Goal: Find specific page/section: Find specific page/section

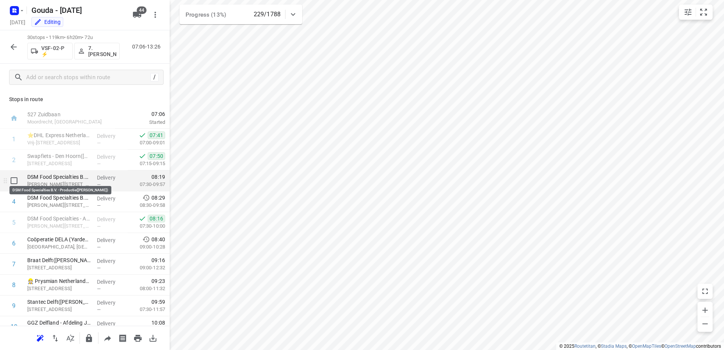
click at [84, 179] on p "DSM Food Specialties B.V. - Productie(Rene Kerklaan)" at bounding box center [59, 177] width 64 height 8
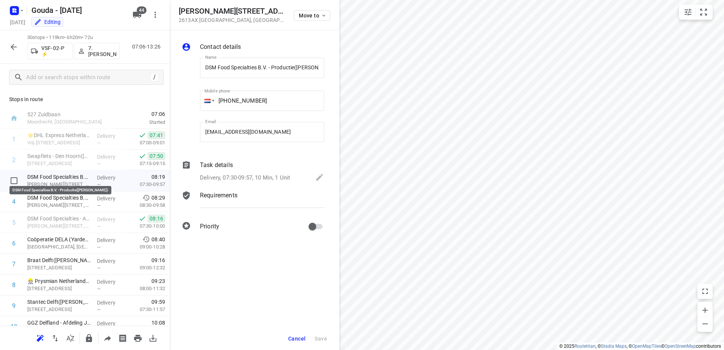
scroll to position [0, 15]
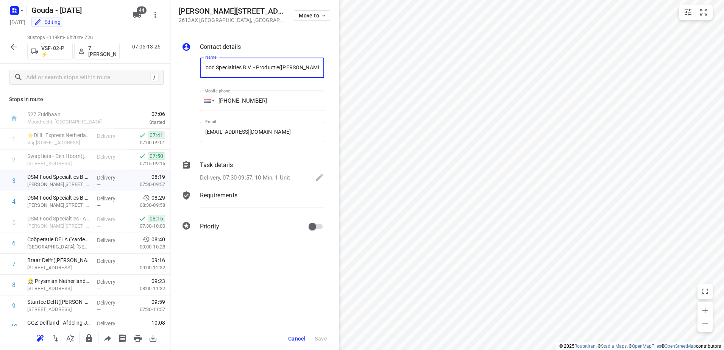
click at [248, 177] on p "Delivery, 07:30-09:57, 10 Min, 1 Unit" at bounding box center [245, 177] width 90 height 9
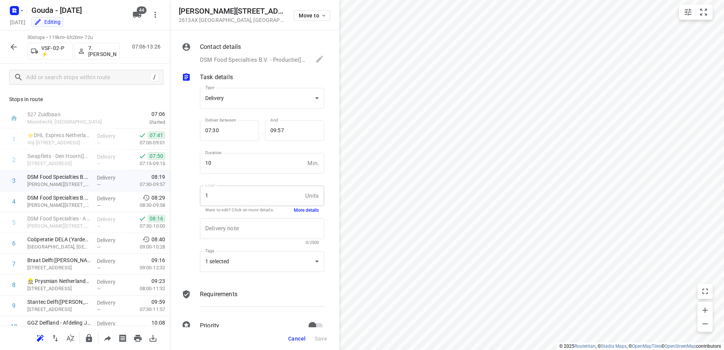
click at [299, 212] on button "More details" at bounding box center [306, 210] width 25 height 6
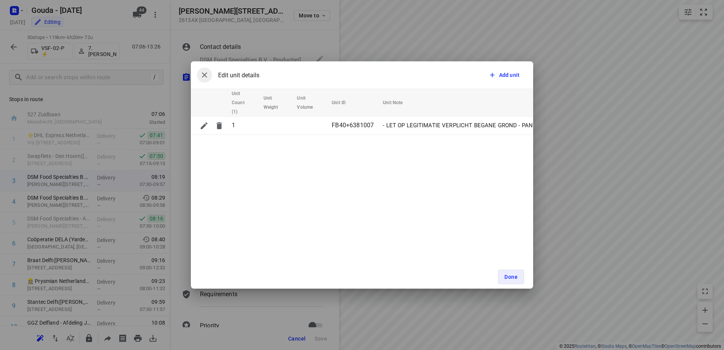
click at [202, 73] on icon "button" at bounding box center [204, 74] width 9 height 9
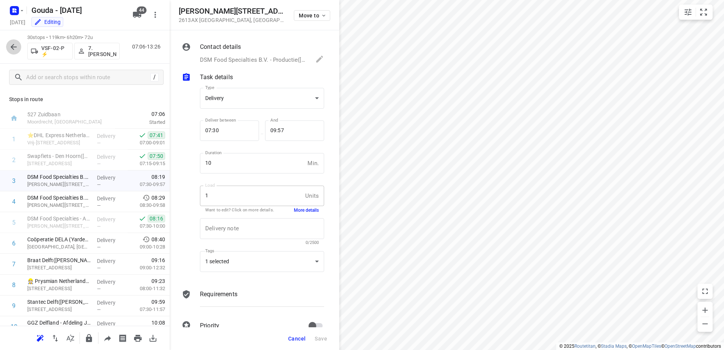
click at [15, 47] on icon "button" at bounding box center [14, 47] width 6 height 6
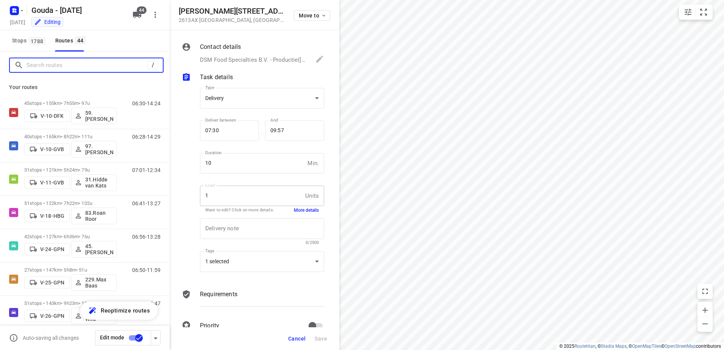
click at [61, 67] on input "Search routes" at bounding box center [87, 65] width 121 height 12
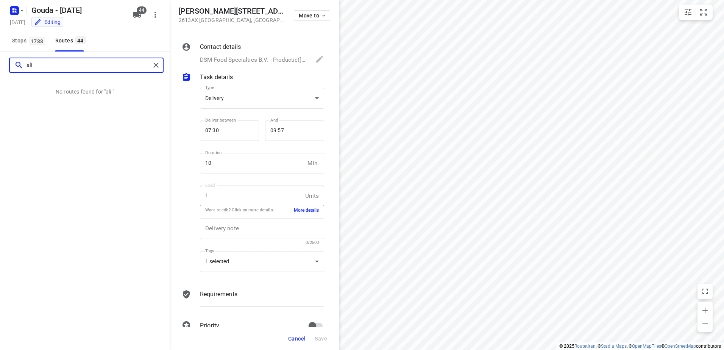
type input "ali"
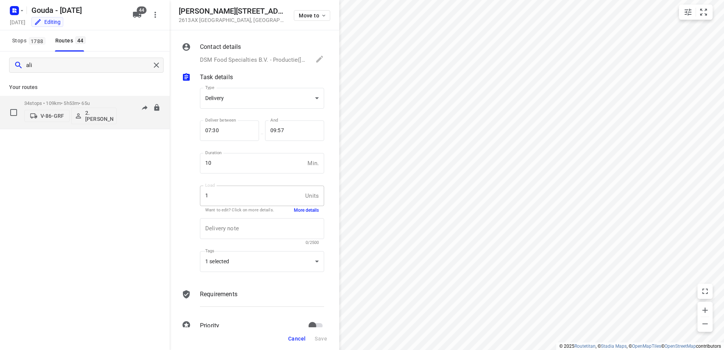
click at [86, 107] on div "V-86-GRF 2. Ali Hasanzadah" at bounding box center [70, 115] width 92 height 18
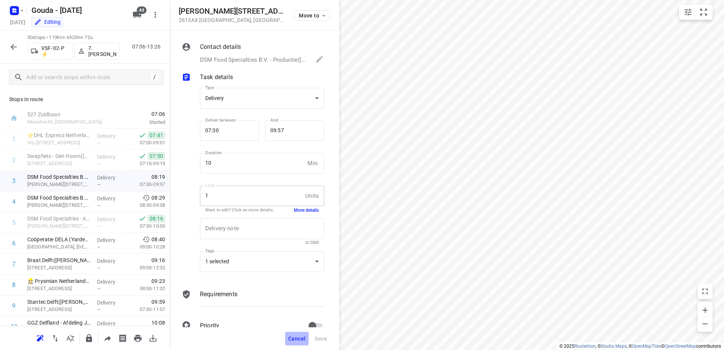
drag, startPoint x: 291, startPoint y: 339, endPoint x: 298, endPoint y: 316, distance: 24.9
click at [291, 339] on span "Cancel" at bounding box center [296, 339] width 17 height 6
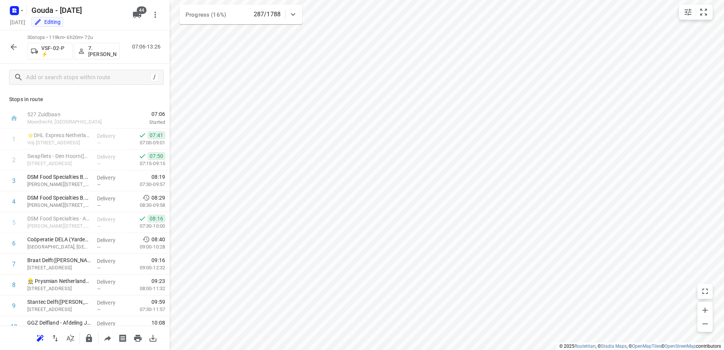
click at [15, 51] on icon "button" at bounding box center [13, 46] width 9 height 9
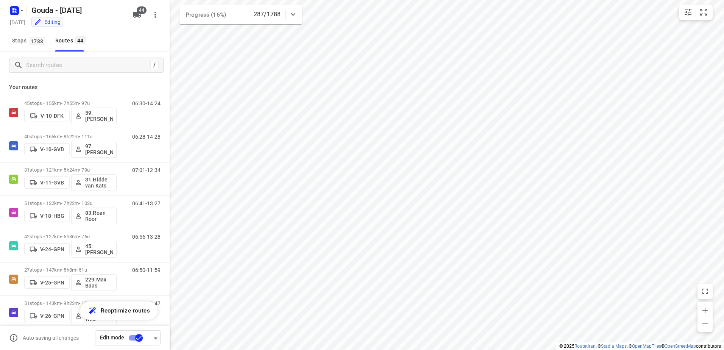
click at [69, 73] on div "/" at bounding box center [85, 65] width 170 height 27
click at [72, 68] on input "Search routes" at bounding box center [95, 65] width 136 height 12
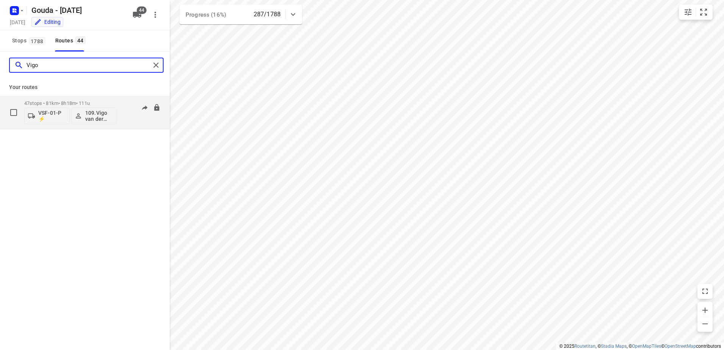
type input "Vigo"
click at [80, 102] on p "47 stops • 81km • 8h18m • 111u" at bounding box center [70, 103] width 92 height 6
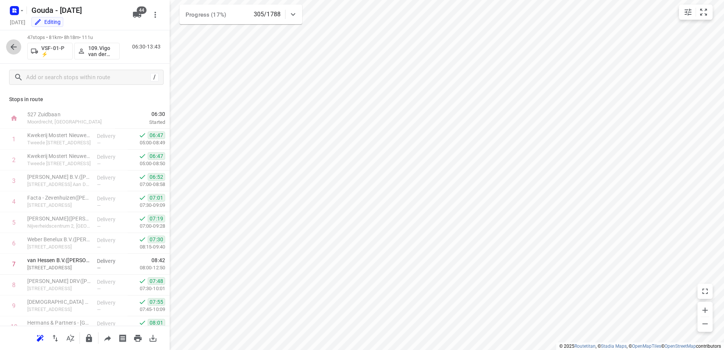
click at [9, 45] on icon "button" at bounding box center [13, 46] width 9 height 9
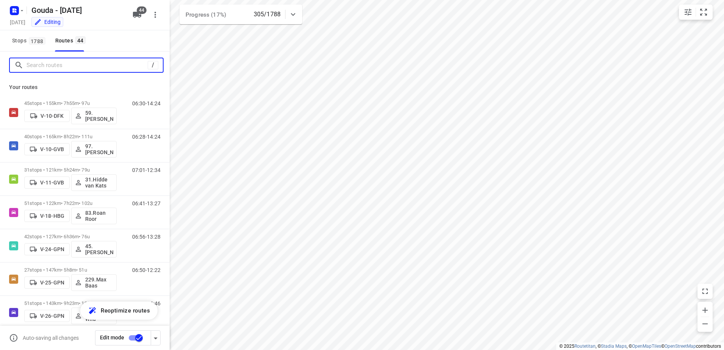
click at [93, 63] on input "Search routes" at bounding box center [87, 65] width 121 height 12
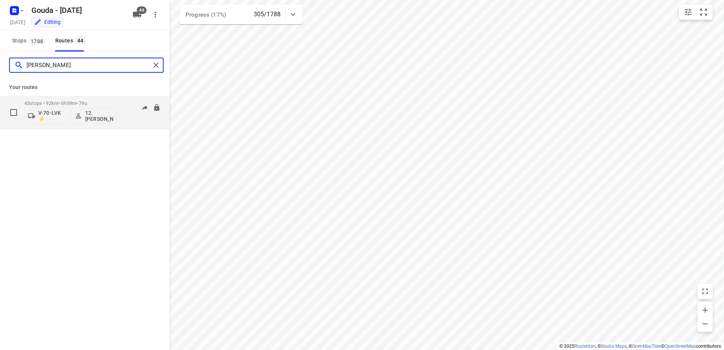
type input "Cynthia"
click at [101, 102] on p "43 stops • 92km • 6h59m • 79u" at bounding box center [70, 103] width 92 height 6
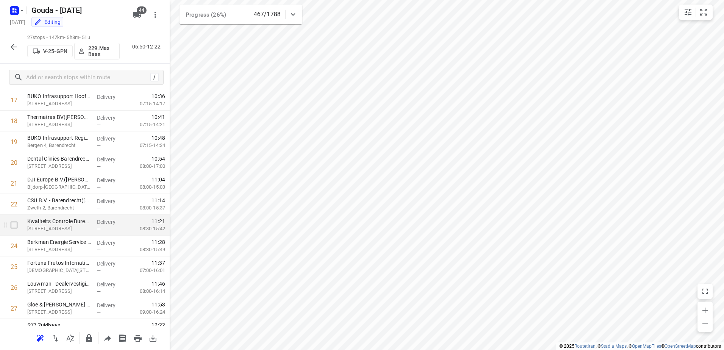
scroll to position [386, 0]
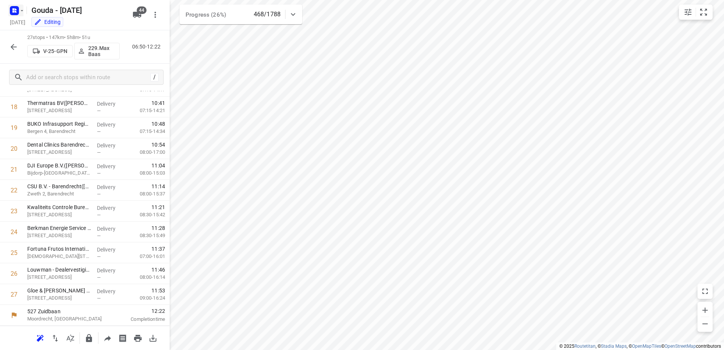
click at [20, 9] on icon "button" at bounding box center [22, 11] width 6 height 6
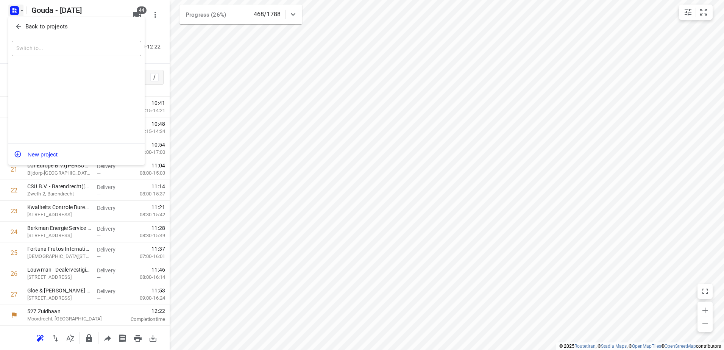
click at [24, 22] on button "Back to projects" at bounding box center [77, 26] width 130 height 12
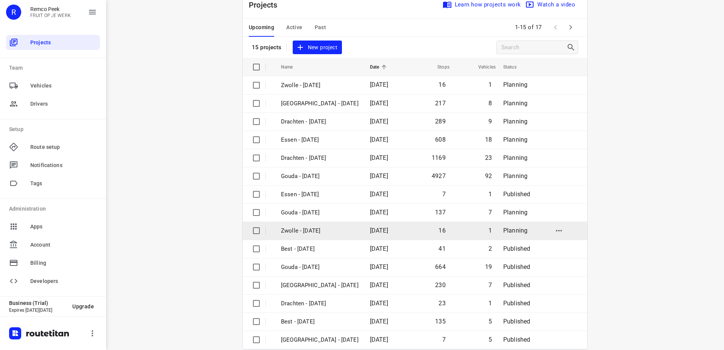
scroll to position [33, 0]
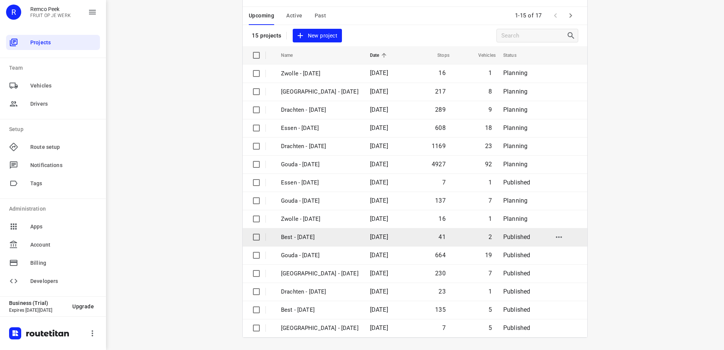
click at [333, 245] on td "Best - [DATE]" at bounding box center [318, 237] width 91 height 18
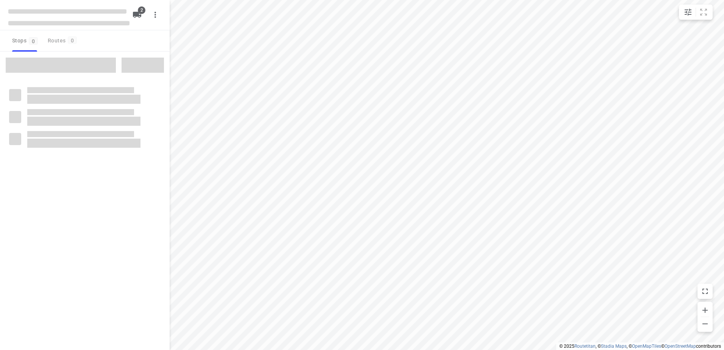
type input "distance"
checkbox input "true"
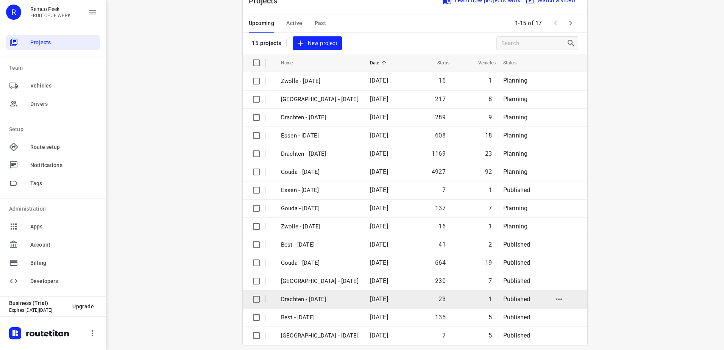
scroll to position [33, 0]
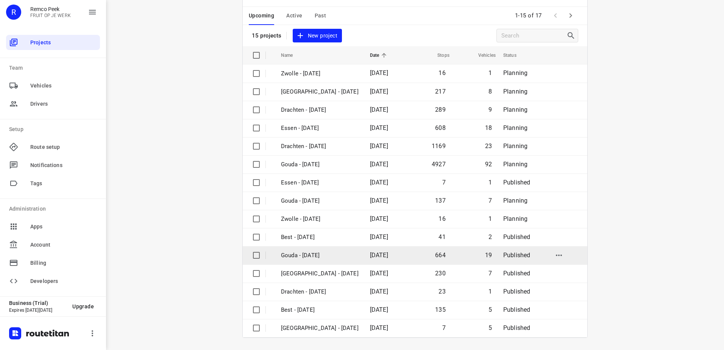
click at [349, 258] on p "Gouda - [DATE]" at bounding box center [320, 255] width 78 height 9
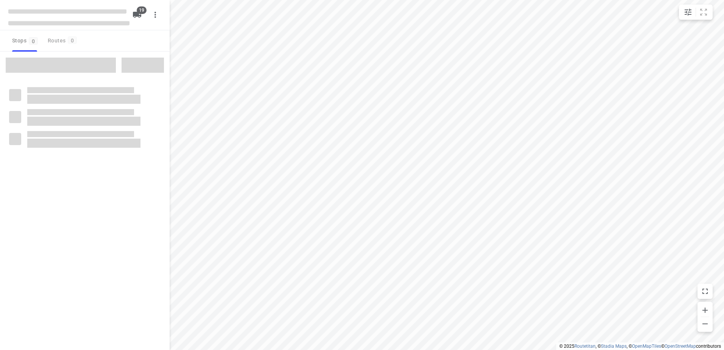
checkbox input "true"
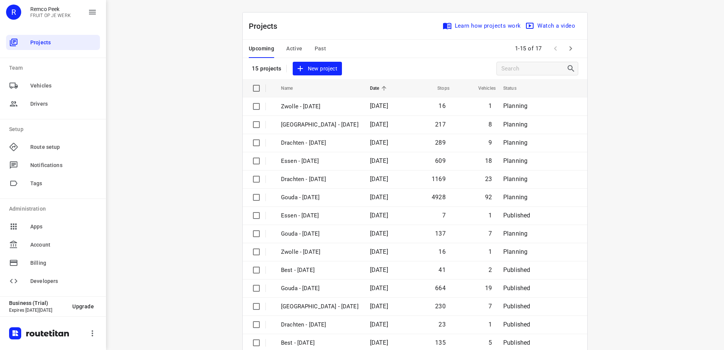
click at [286, 49] on span "Active" at bounding box center [294, 48] width 16 height 9
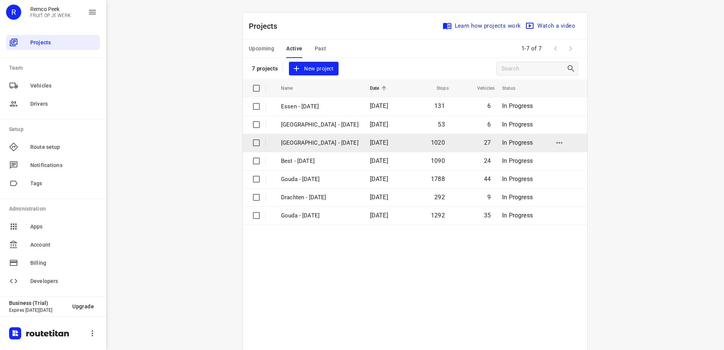
click at [314, 144] on p "Zwolle - Wednesday" at bounding box center [320, 143] width 78 height 9
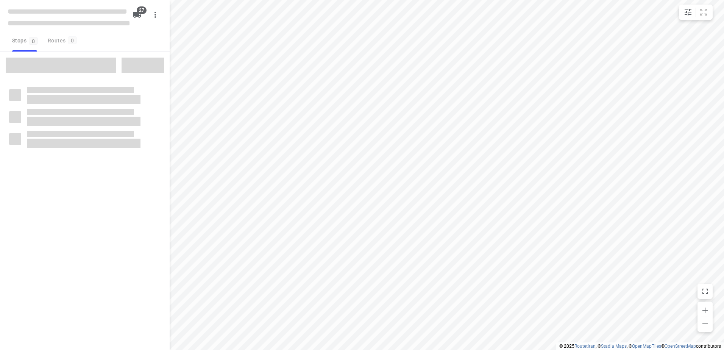
type input "distance"
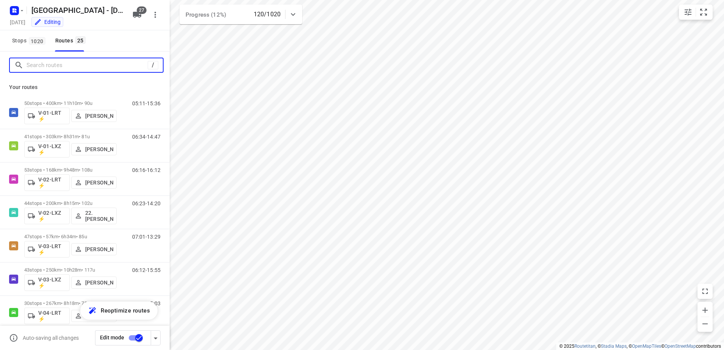
click at [101, 65] on input "Search routes" at bounding box center [87, 65] width 121 height 12
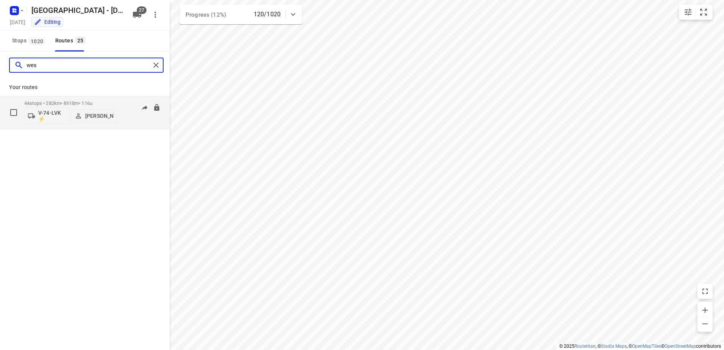
type input "wes"
click at [84, 99] on div "44 stops • 282km • 8h18m • 116u V-74-LVK ⚡ Wesley Platje" at bounding box center [70, 112] width 92 height 31
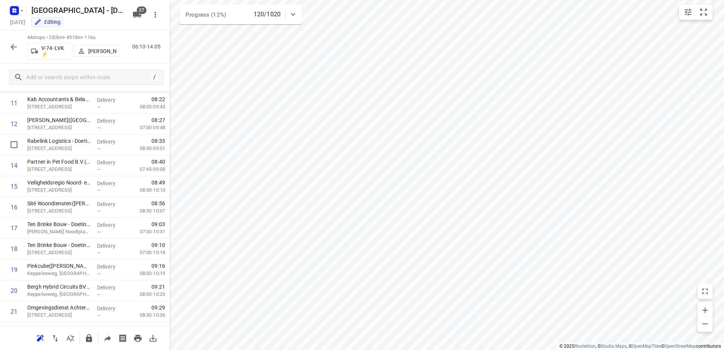
scroll to position [189, 0]
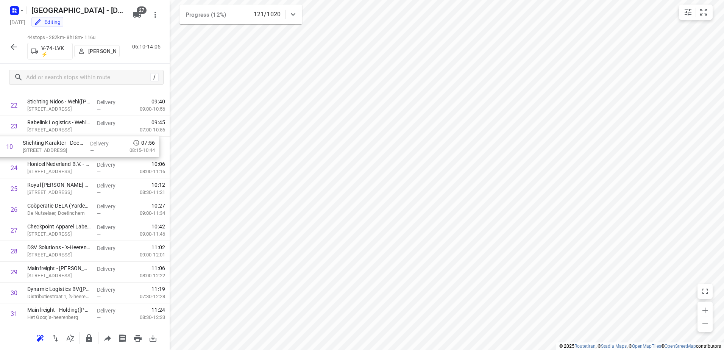
drag, startPoint x: 63, startPoint y: 141, endPoint x: 59, endPoint y: 152, distance: 12.2
click at [59, 152] on div "1 Asset Rail Doetinchem (Ambius klantenservice) Innovatieweg 26a, Doetinchem De…" at bounding box center [85, 136] width 170 height 917
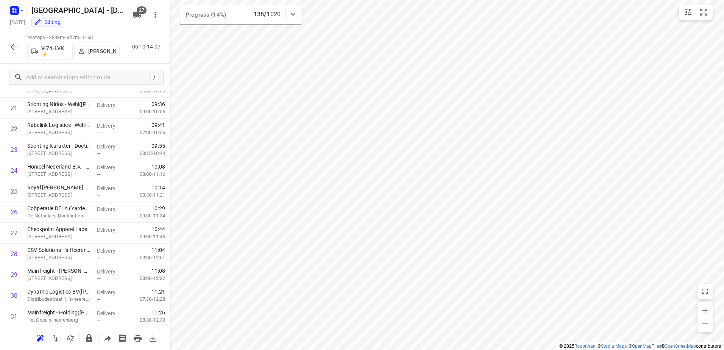
click at [15, 48] on icon "button" at bounding box center [13, 46] width 9 height 9
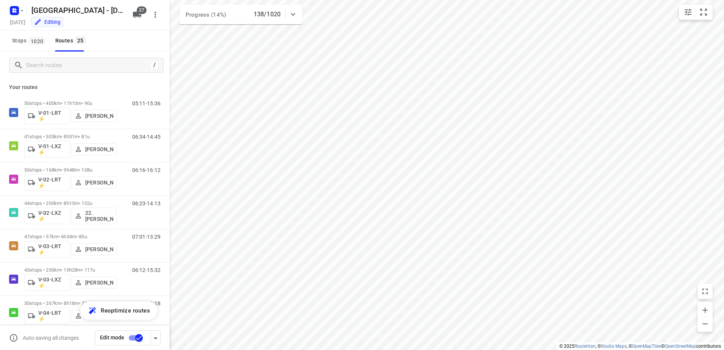
click at [48, 72] on div "/" at bounding box center [86, 65] width 155 height 15
click at [54, 68] on input "Search routes" at bounding box center [88, 65] width 123 height 12
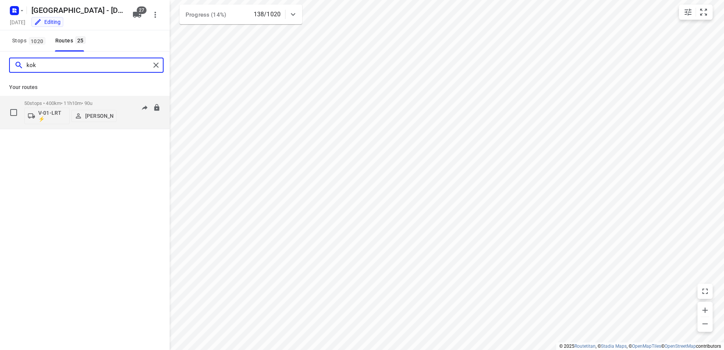
type input "kok"
click at [89, 100] on div "50 stops • 400km • 11h10m • 90u V-01-LRT ⚡ Jorick Kok" at bounding box center [70, 112] width 92 height 31
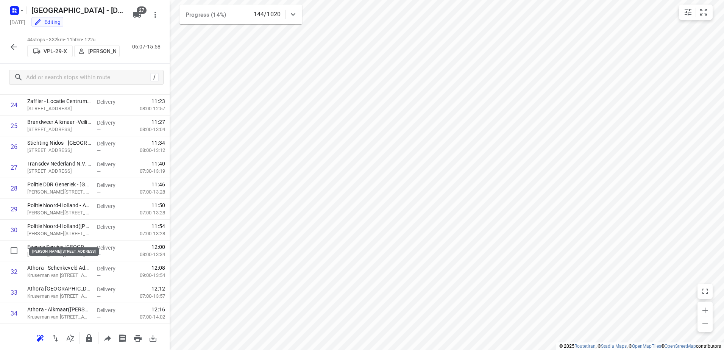
scroll to position [741, 0]
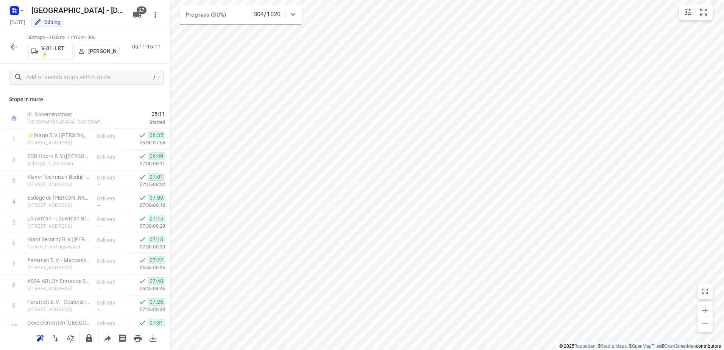
scroll to position [741, 0]
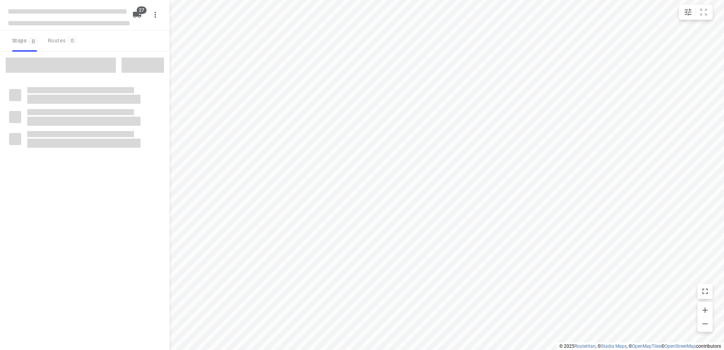
type input "distance"
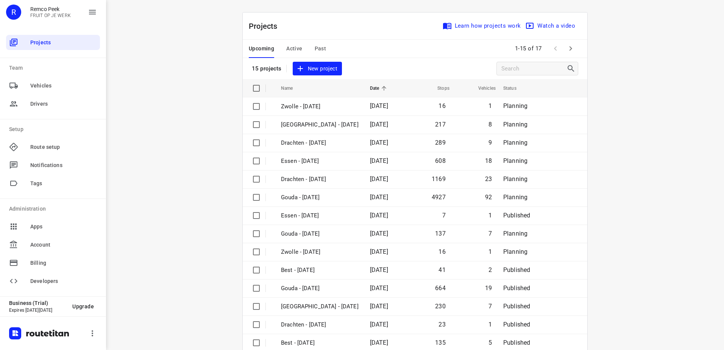
click at [296, 50] on span "Active" at bounding box center [294, 48] width 16 height 9
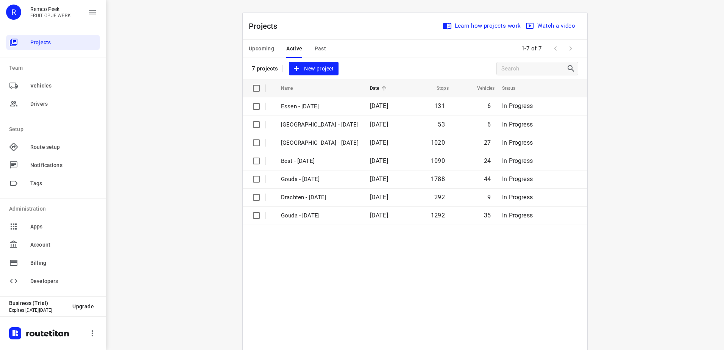
click at [315, 49] on span "Past" at bounding box center [321, 48] width 12 height 9
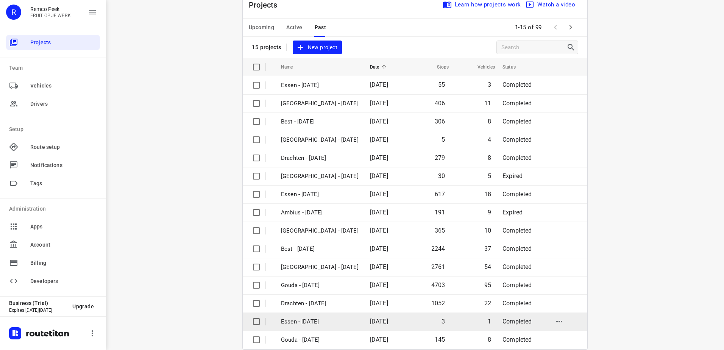
scroll to position [33, 0]
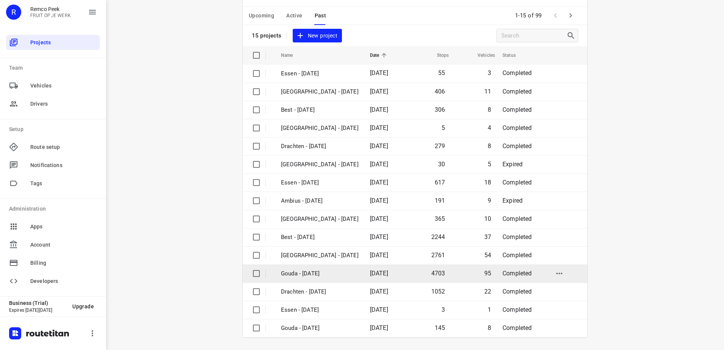
click at [350, 275] on p "Gouda - [DATE]" at bounding box center [320, 273] width 78 height 9
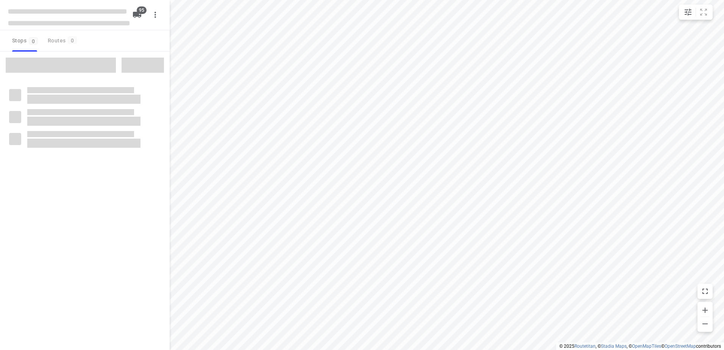
type input "distance"
checkbox input "true"
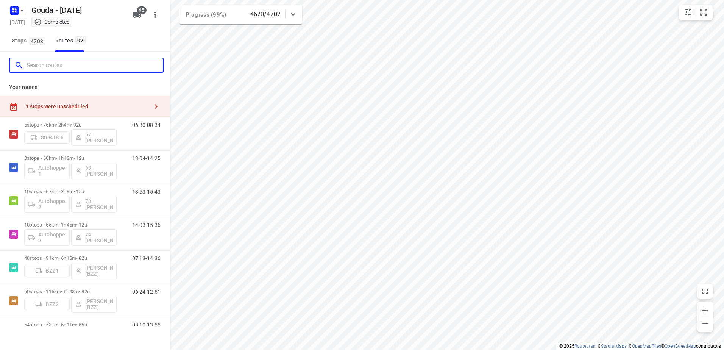
click at [50, 64] on input "Search routes" at bounding box center [95, 65] width 136 height 12
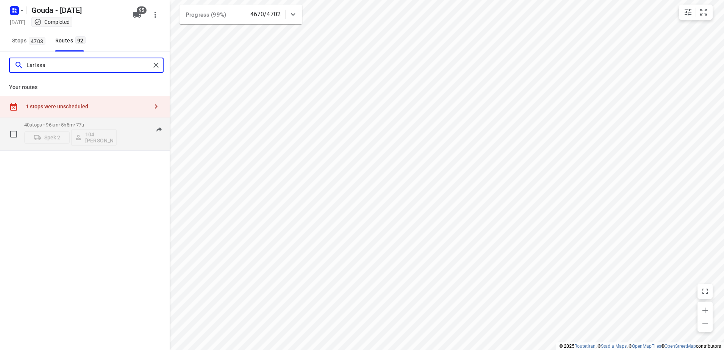
type input "Larissa"
click at [75, 125] on p "40 stops • 96km • 5h5m • 77u" at bounding box center [70, 125] width 92 height 6
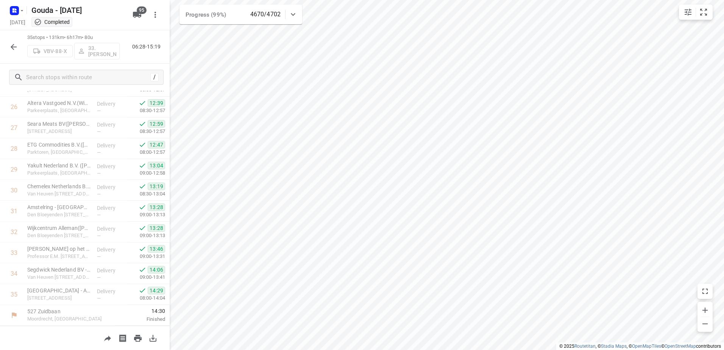
scroll to position [575, 0]
click at [13, 42] on icon "button" at bounding box center [13, 46] width 9 height 9
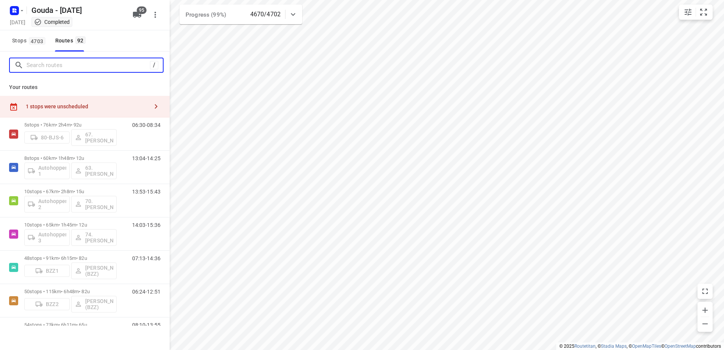
click at [74, 63] on input "Search routes" at bounding box center [88, 65] width 123 height 12
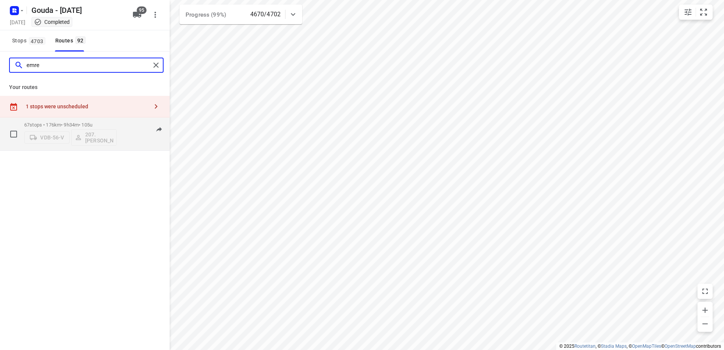
type input "emre"
click at [87, 121] on div "67 stops • 176km • 9h34m • 105u VDB-56-V 207.Emre Geckalmis" at bounding box center [70, 133] width 92 height 31
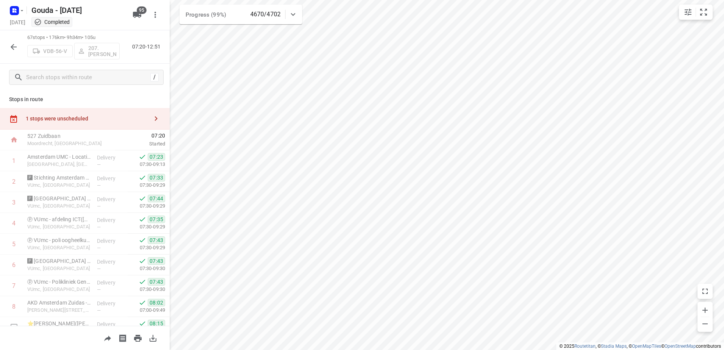
scroll to position [152, 0]
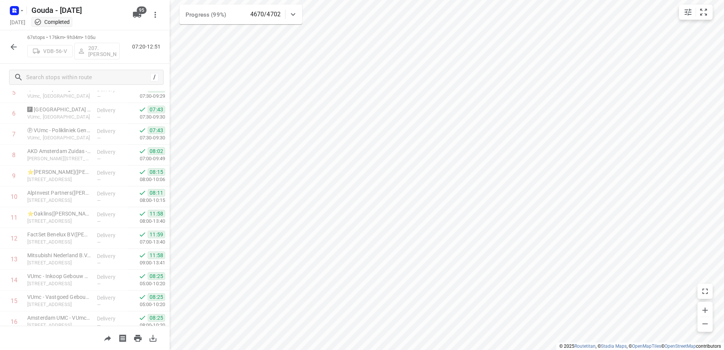
click at [13, 2] on div "Gouda - Monday Monday, Aug 18 Completed" at bounding box center [68, 15] width 121 height 27
click at [15, 6] on icon "button" at bounding box center [14, 11] width 12 height 12
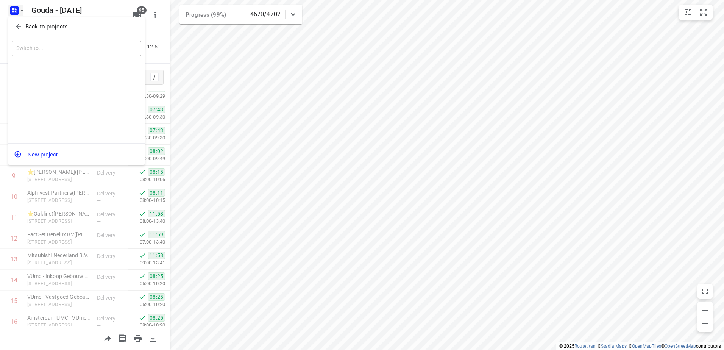
click at [26, 20] on div "Back to projects" at bounding box center [76, 27] width 136 height 20
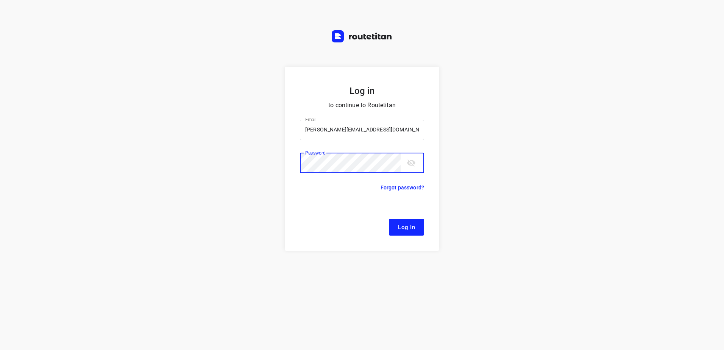
click at [389, 219] on button "Log In" at bounding box center [406, 227] width 35 height 17
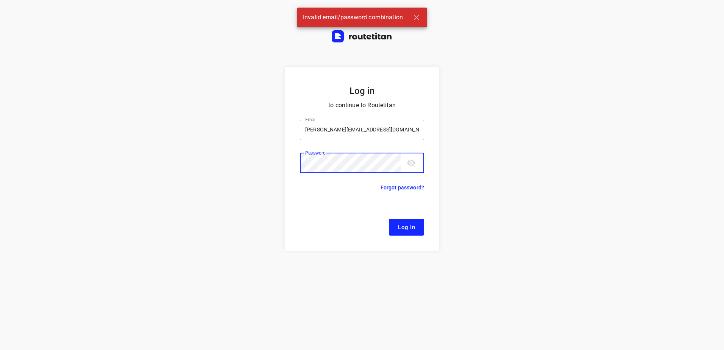
click at [311, 131] on input "renmco@fruitopjewerk.nl" at bounding box center [362, 130] width 124 height 20
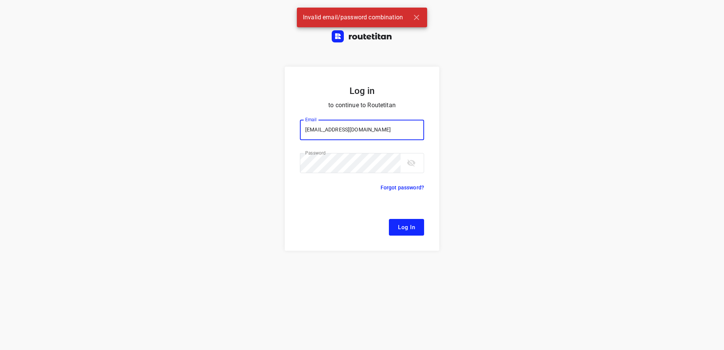
type input "remco@fruitopjewerk.nl"
click at [389, 219] on button "Log In" at bounding box center [406, 227] width 35 height 17
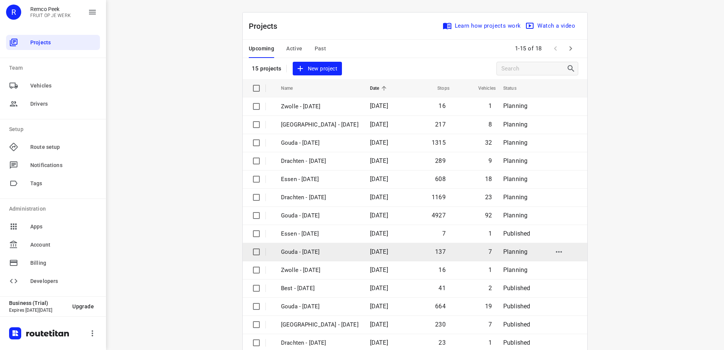
scroll to position [33, 0]
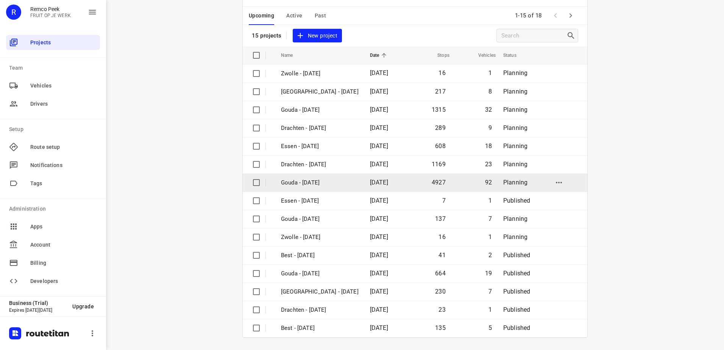
click at [370, 180] on span "[DATE]" at bounding box center [379, 182] width 18 height 7
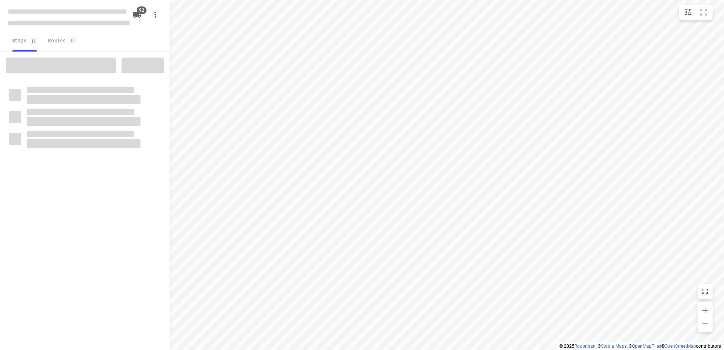
type input "distance"
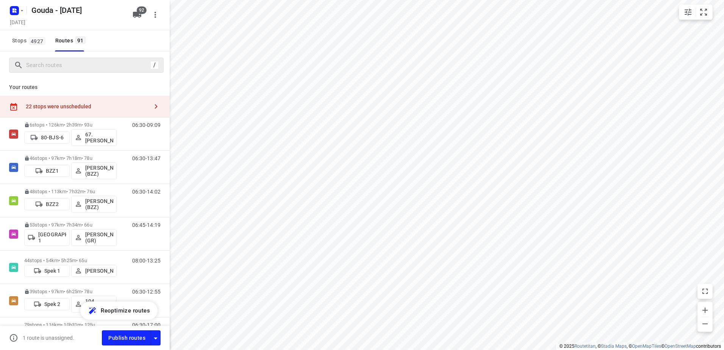
drag, startPoint x: 66, startPoint y: 72, endPoint x: 70, endPoint y: 60, distance: 12.4
click at [66, 71] on div "/" at bounding box center [86, 65] width 155 height 15
click at [70, 60] on input "Search routes" at bounding box center [95, 65] width 136 height 12
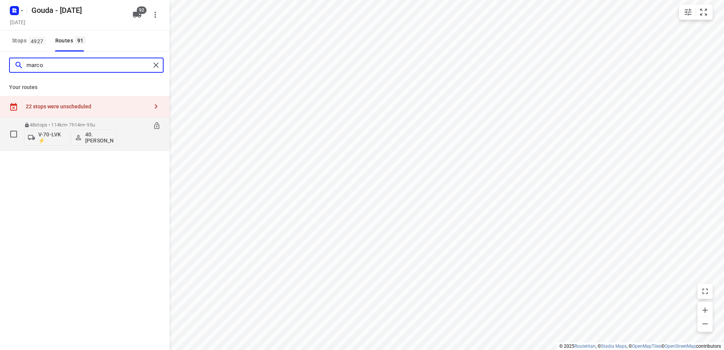
type input "marco"
click at [77, 123] on p "48 stops • 114km • 7h14m • 95u" at bounding box center [70, 125] width 92 height 6
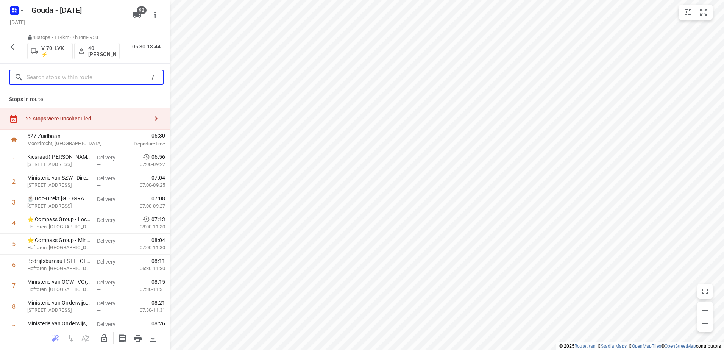
click at [78, 78] on input "text" at bounding box center [87, 78] width 121 height 12
click at [16, 47] on icon "button" at bounding box center [14, 47] width 6 height 6
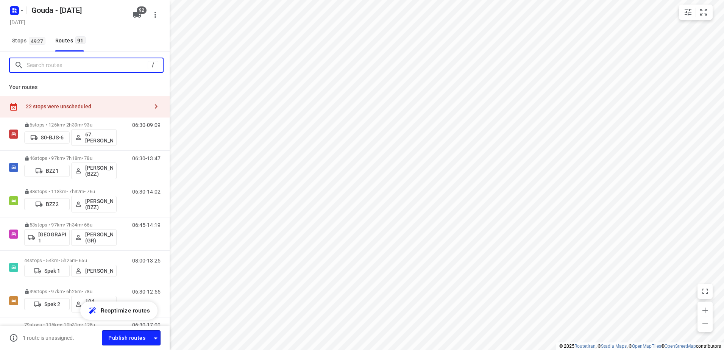
click at [79, 70] on input "Search routes" at bounding box center [87, 65] width 121 height 12
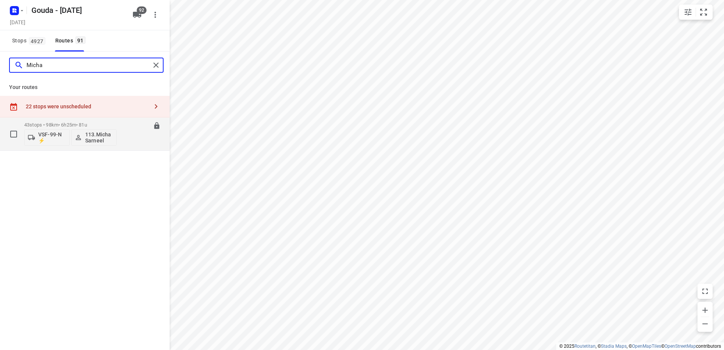
type input "Micha"
click at [54, 123] on p "43 stops • 98km • 6h25m • 81u" at bounding box center [70, 125] width 92 height 6
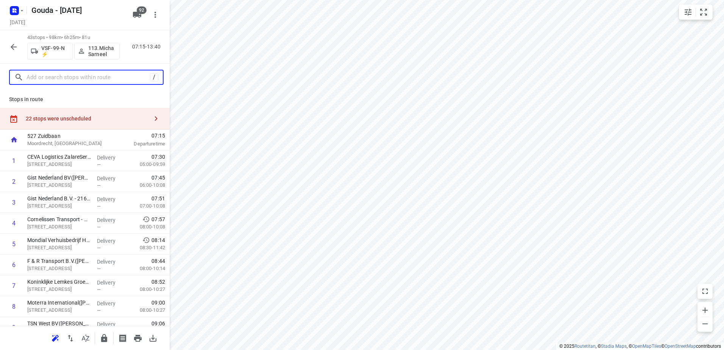
click at [100, 78] on input "text" at bounding box center [88, 78] width 123 height 12
click at [10, 48] on icon "button" at bounding box center [13, 46] width 9 height 9
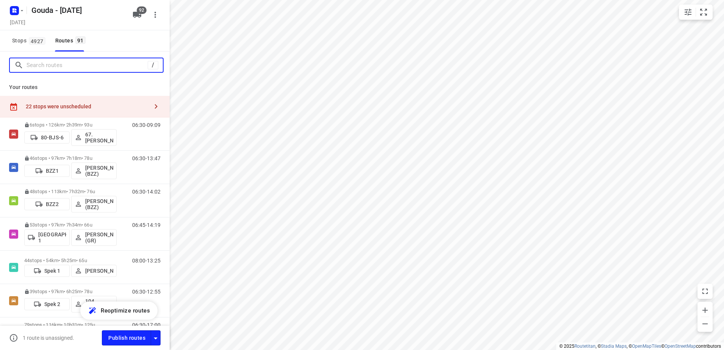
click at [80, 69] on input "Search routes" at bounding box center [87, 65] width 121 height 12
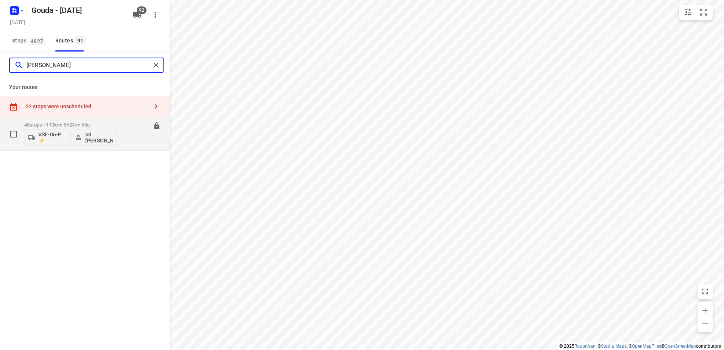
type input "Britt"
click at [105, 125] on p "45 stops • 110km • 6h23m • 66u" at bounding box center [70, 125] width 92 height 6
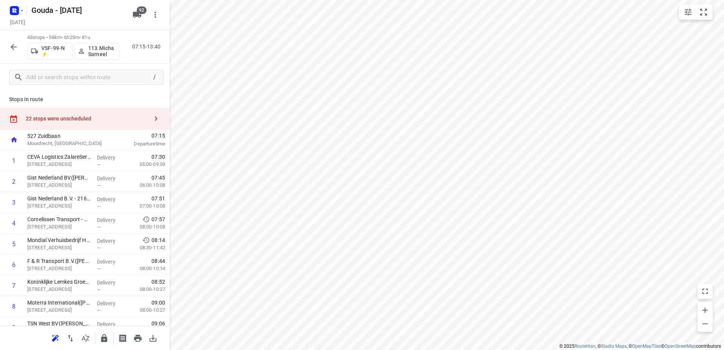
click at [7, 47] on button "button" at bounding box center [13, 46] width 15 height 15
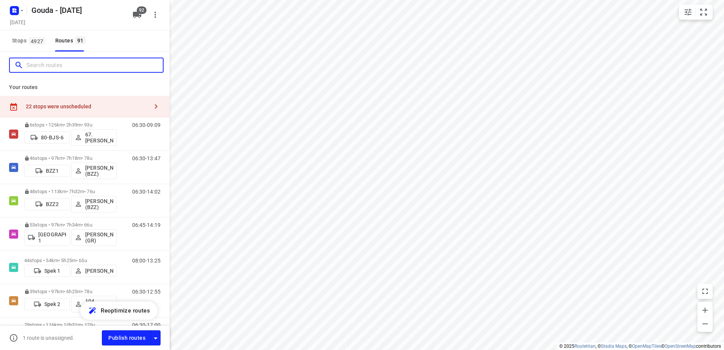
click at [56, 70] on input "Search routes" at bounding box center [95, 65] width 136 height 12
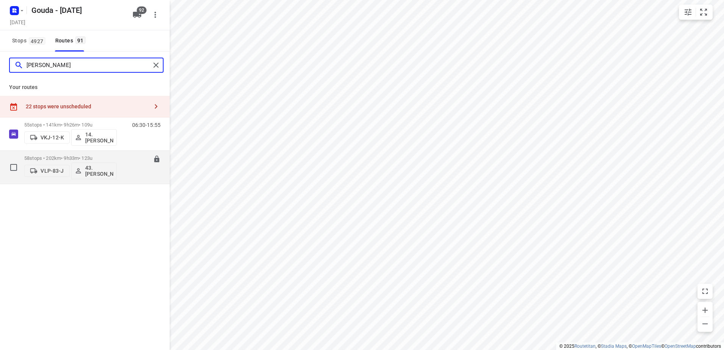
type input "Bryan"
click at [95, 158] on p "58 stops • 202km • 9h33m • 123u" at bounding box center [70, 158] width 92 height 6
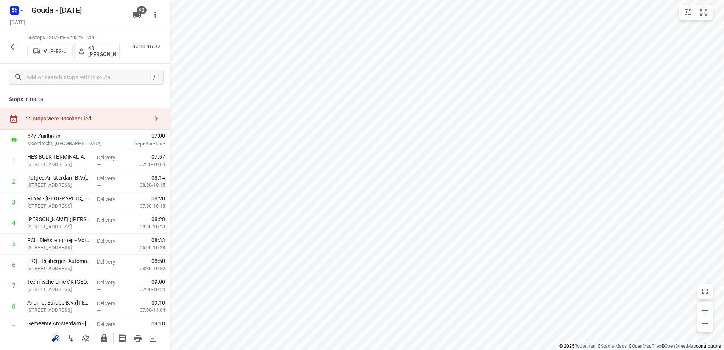
click at [17, 47] on icon "button" at bounding box center [13, 46] width 9 height 9
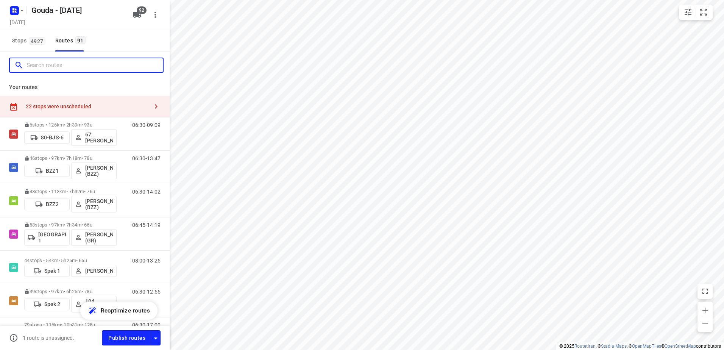
click at [70, 66] on input "Search routes" at bounding box center [95, 65] width 136 height 12
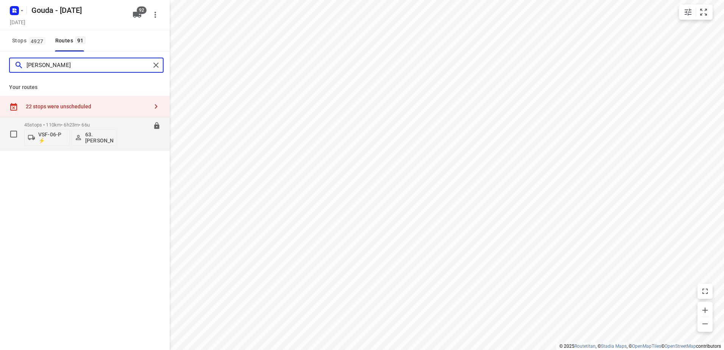
type input "Britt"
click at [98, 121] on div "45 stops • 110km • 6h23m • 66u VSF-06-P ⚡ 63.Britt Nederlof" at bounding box center [70, 133] width 92 height 31
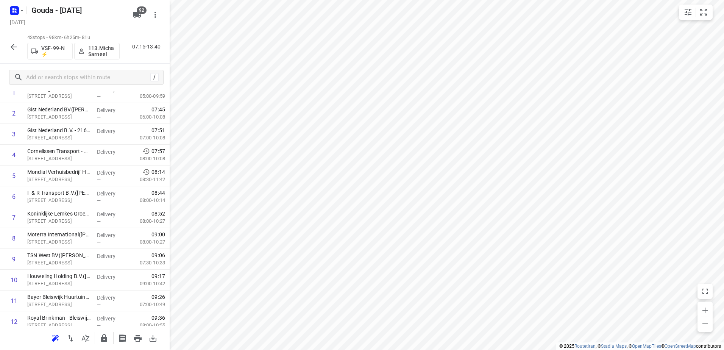
scroll to position [76, 0]
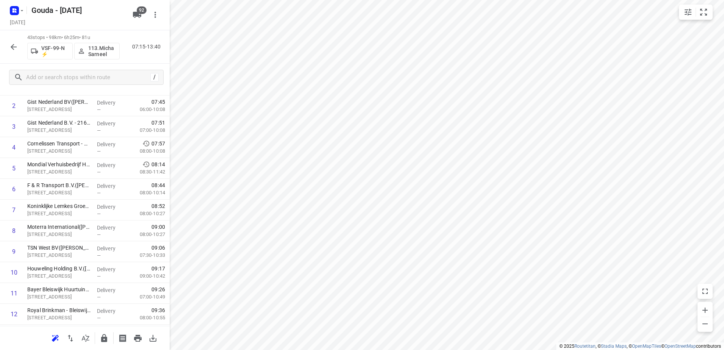
click at [19, 51] on button "button" at bounding box center [13, 46] width 15 height 15
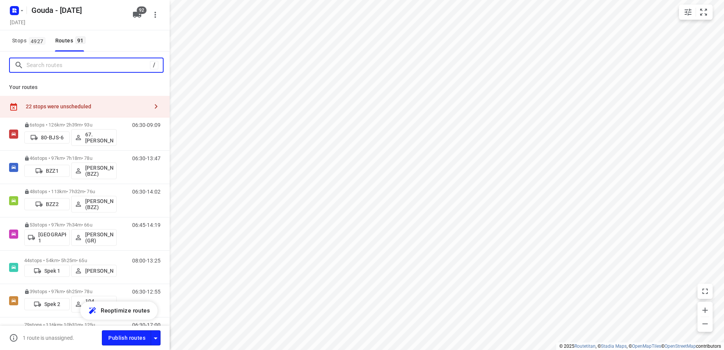
click at [90, 68] on input "Search routes" at bounding box center [88, 65] width 123 height 12
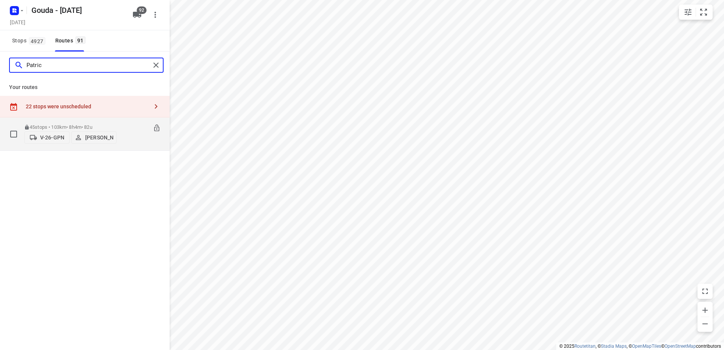
type input "Patric"
click at [97, 125] on p "45 stops • 103km • 8h4m • 82u" at bounding box center [70, 127] width 92 height 6
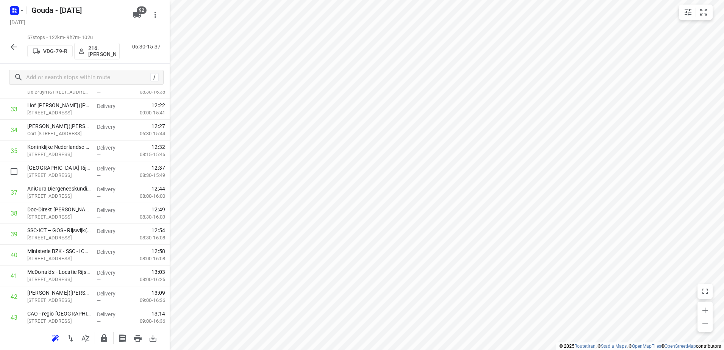
scroll to position [833, 0]
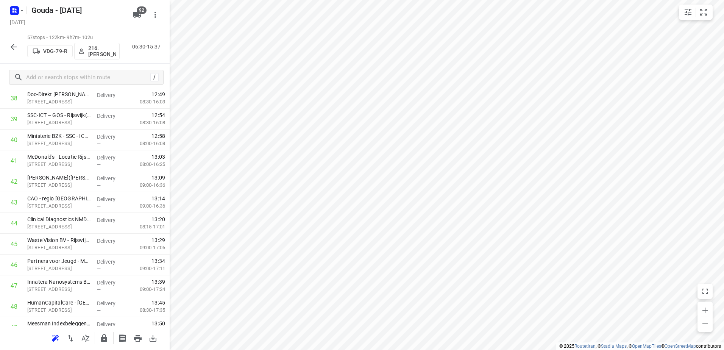
click at [11, 45] on icon "button" at bounding box center [13, 46] width 9 height 9
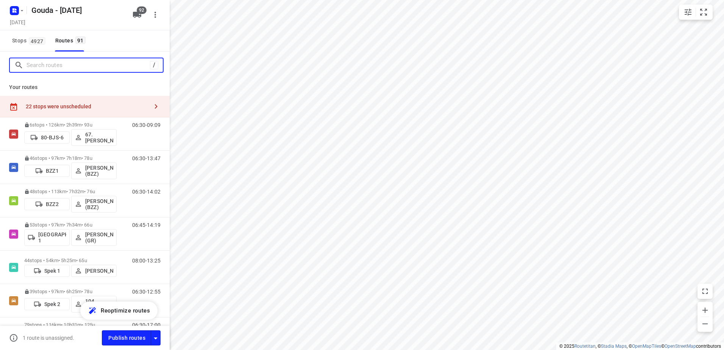
click at [81, 68] on input "Search routes" at bounding box center [88, 65] width 123 height 12
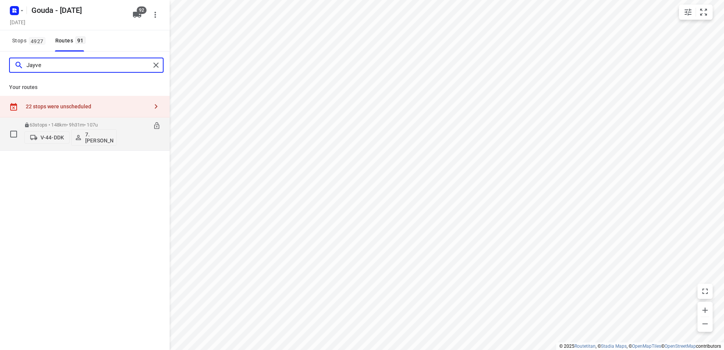
type input "Jayve"
click at [94, 123] on p "63 stops • 148km • 9h31m • 107u" at bounding box center [70, 125] width 92 height 6
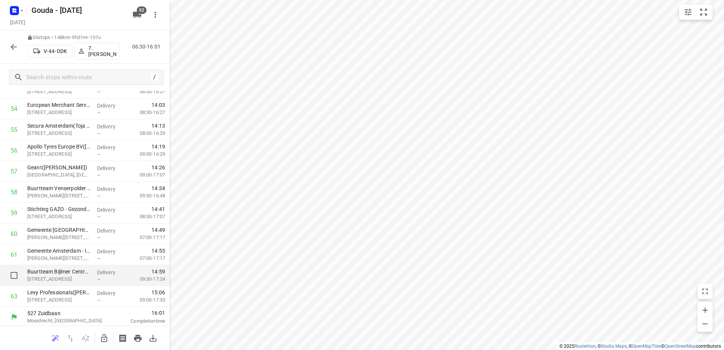
scroll to position [1158, 0]
click at [7, 43] on button "button" at bounding box center [13, 46] width 15 height 15
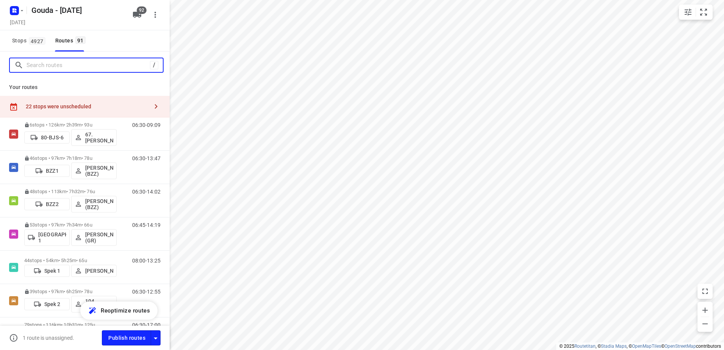
click at [70, 67] on input "Search routes" at bounding box center [88, 65] width 123 height 12
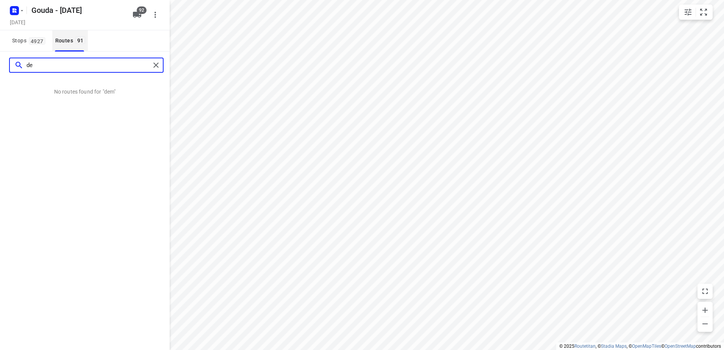
type input "d"
drag, startPoint x: 64, startPoint y: 70, endPoint x: -105, endPoint y: 43, distance: 171.4
click at [0, 43] on html "i © 2025 Routetitan , © Stadia Maps , © OpenMapTiles © OpenStreetMap contributo…" at bounding box center [362, 175] width 724 height 350
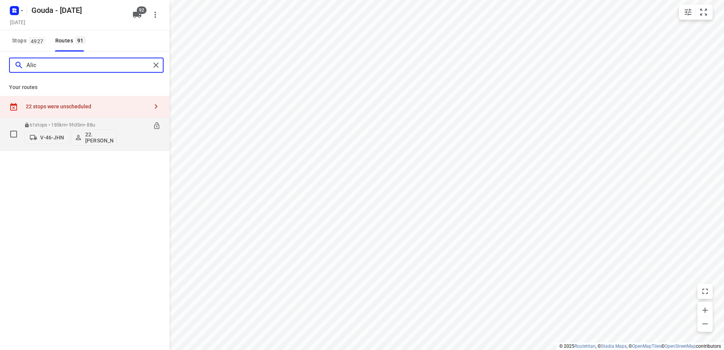
type input "Alic"
click at [65, 123] on p "61 stops • 185km • 9h35m • 88u" at bounding box center [70, 125] width 92 height 6
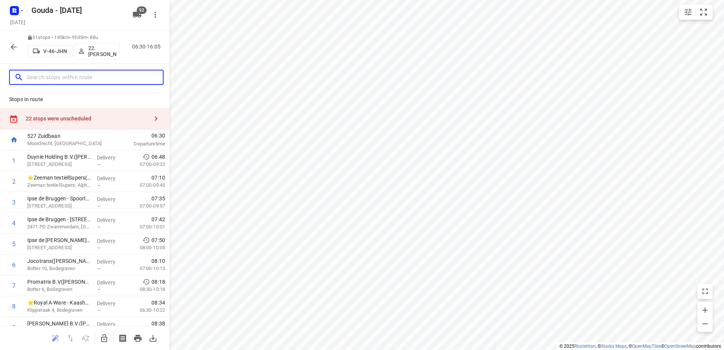
click at [59, 73] on input "text" at bounding box center [95, 78] width 136 height 12
click at [13, 43] on icon "button" at bounding box center [13, 46] width 9 height 9
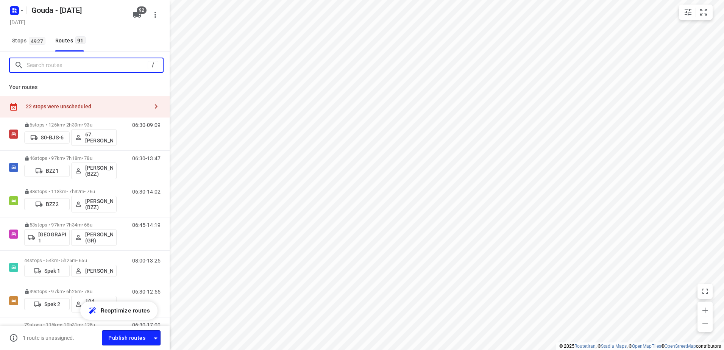
click at [66, 64] on input "Search routes" at bounding box center [87, 65] width 121 height 12
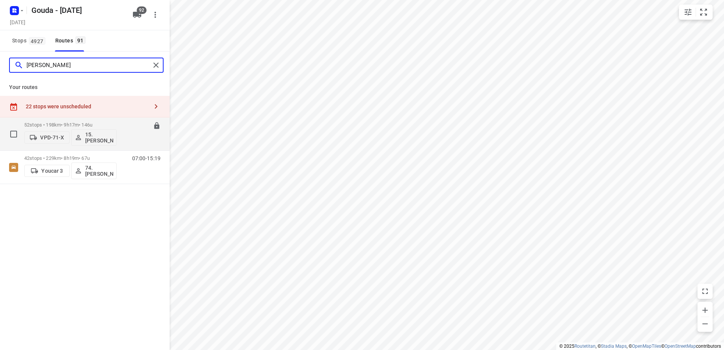
type input "edwin"
click at [96, 121] on div "52 stops • 198km • 9h17m • 146u VPD-71-X 15. Edwin Swede" at bounding box center [70, 133] width 92 height 31
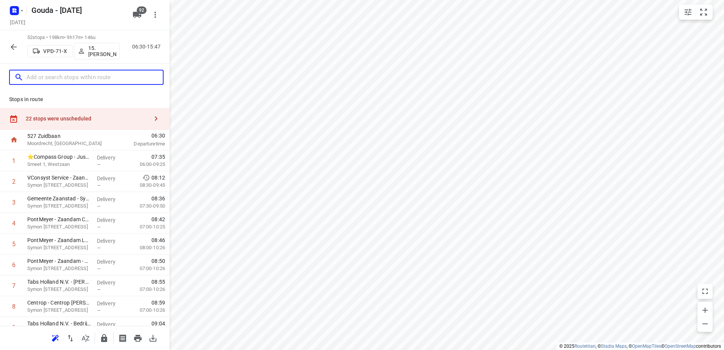
drag, startPoint x: 90, startPoint y: 72, endPoint x: 3, endPoint y: 54, distance: 88.3
click at [89, 72] on input "text" at bounding box center [95, 78] width 136 height 12
click at [11, 46] on icon "button" at bounding box center [13, 46] width 9 height 9
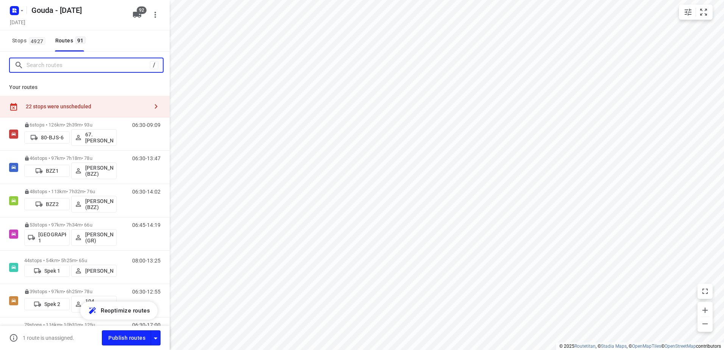
click at [66, 71] on input "Search routes" at bounding box center [88, 65] width 123 height 12
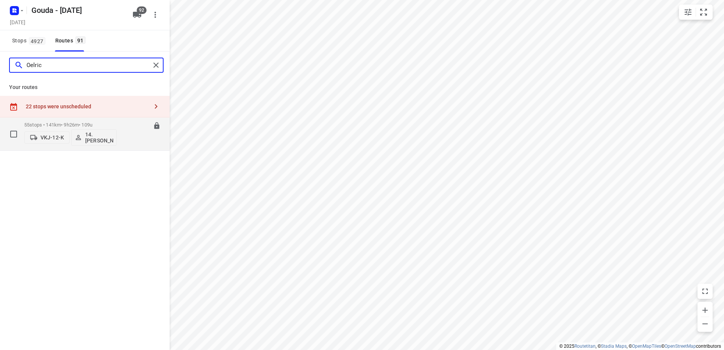
type input "Oelric"
click at [73, 120] on div "55 stops • 141km • 9h26m • 109u VKJ-12-K 14. Bryan Oelrich" at bounding box center [70, 133] width 92 height 31
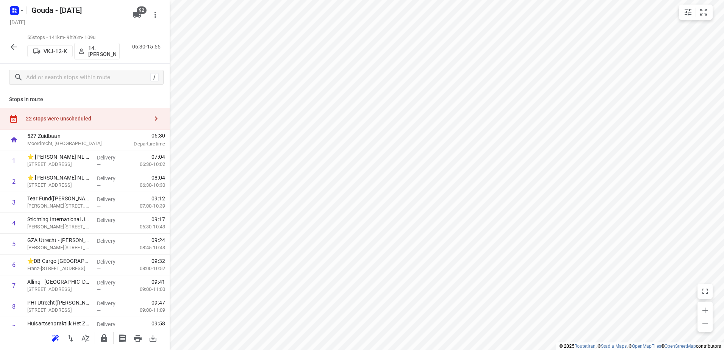
click at [23, 46] on div "55 stops • 141km • 9h26m • 109u VKJ-12-K 14. Bryan Oelrich 06:30-15:55" at bounding box center [85, 46] width 170 height 33
click at [13, 48] on icon "button" at bounding box center [13, 46] width 9 height 9
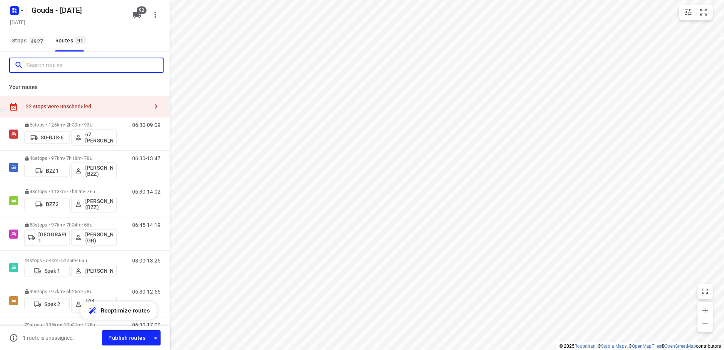
click at [56, 70] on input "Search routes" at bounding box center [95, 65] width 136 height 12
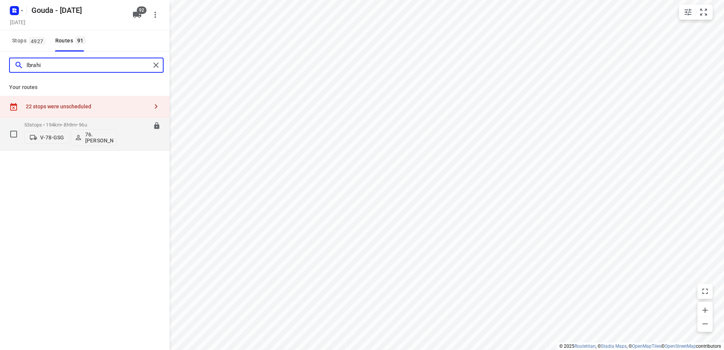
type input "Ibrahi"
click at [108, 125] on p "53 stops • 194km • 8h9m • 96u" at bounding box center [70, 125] width 92 height 6
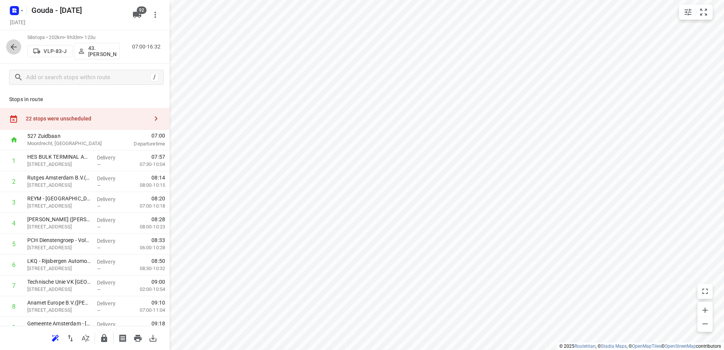
click at [16, 48] on icon "button" at bounding box center [13, 46] width 9 height 9
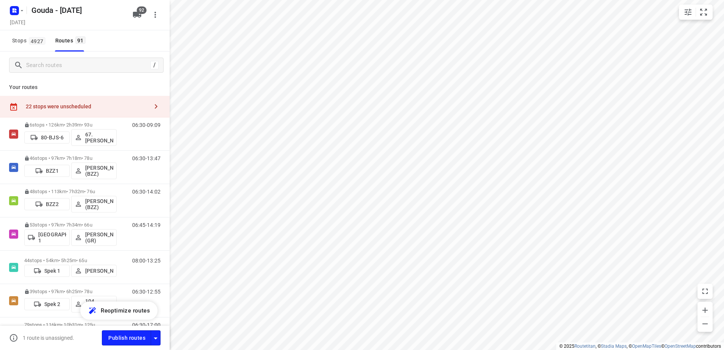
click at [81, 72] on div "/" at bounding box center [86, 65] width 155 height 15
click at [84, 68] on input "Search routes" at bounding box center [88, 65] width 123 height 12
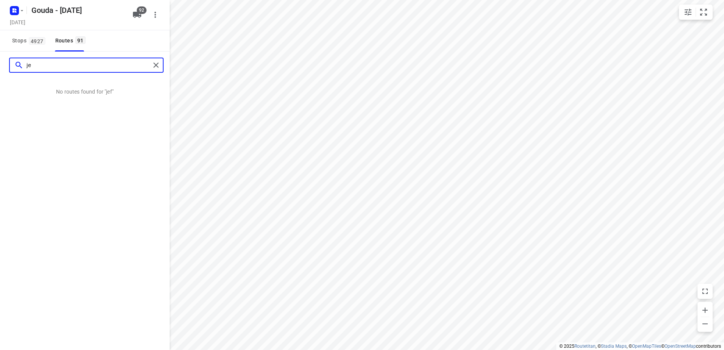
type input "j"
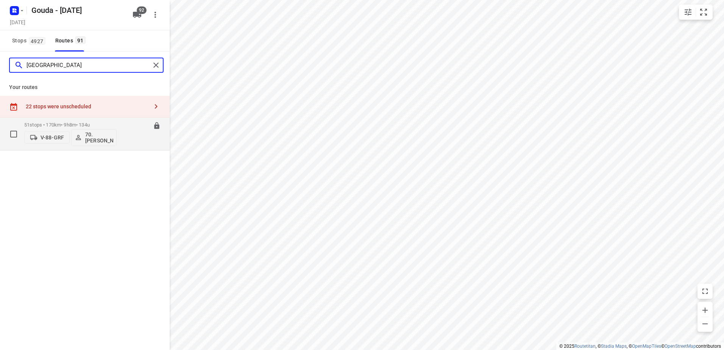
type input "rome"
click at [90, 122] on p "51 stops • 170km • 9h8m • 134u" at bounding box center [70, 125] width 92 height 6
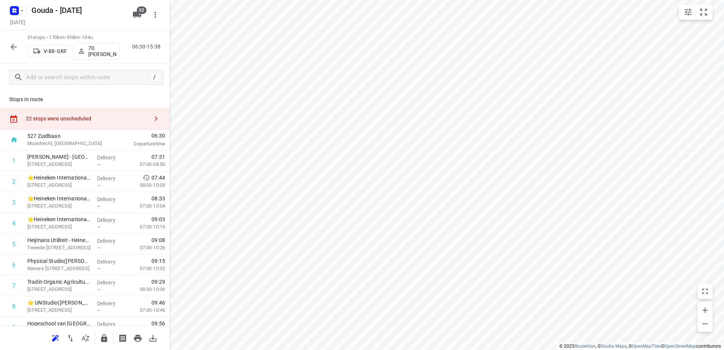
click at [14, 40] on button "button" at bounding box center [13, 46] width 15 height 15
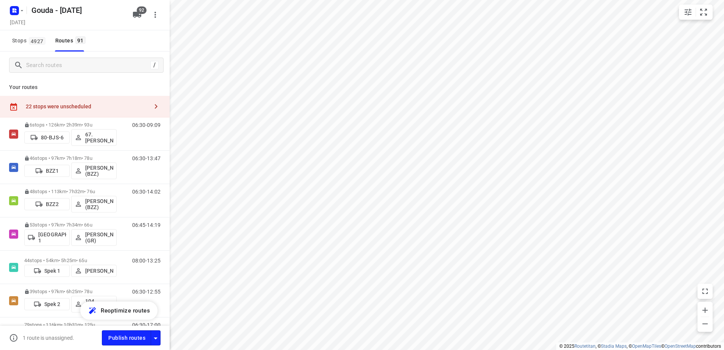
click at [65, 71] on div "/" at bounding box center [86, 65] width 155 height 15
click at [74, 64] on input "Search routes" at bounding box center [88, 65] width 123 height 12
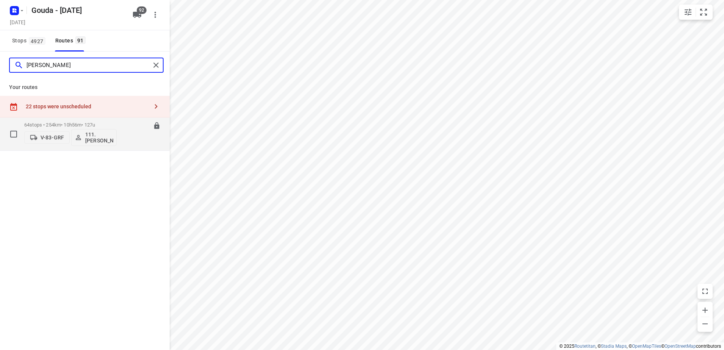
type input "Alex"
click at [64, 123] on p "64 stops • 254km • 10h56m • 127u" at bounding box center [70, 125] width 92 height 6
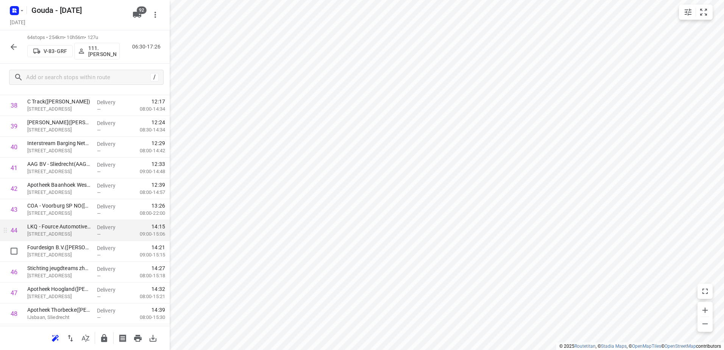
scroll to position [833, 0]
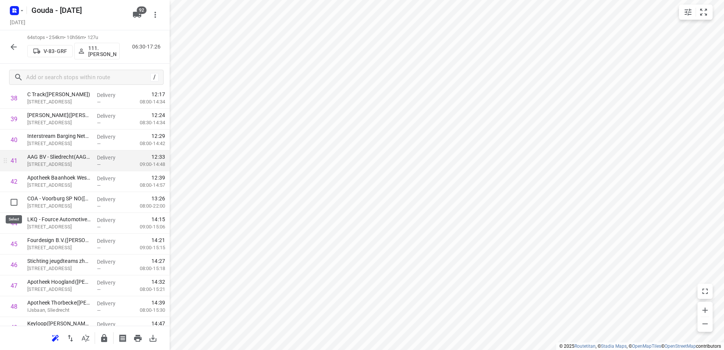
click at [13, 205] on input "checkbox" at bounding box center [13, 202] width 15 height 15
checkbox input "true"
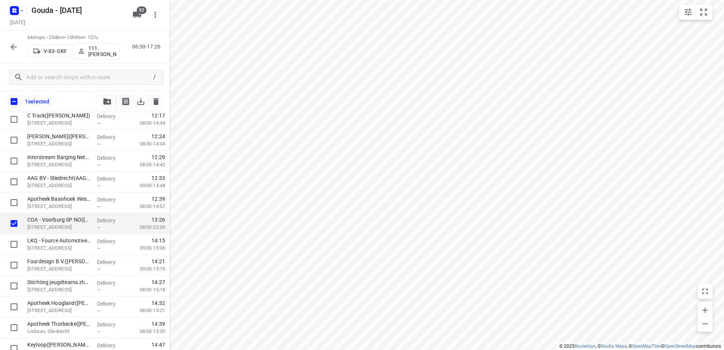
click at [104, 105] on button "button" at bounding box center [107, 101] width 15 height 15
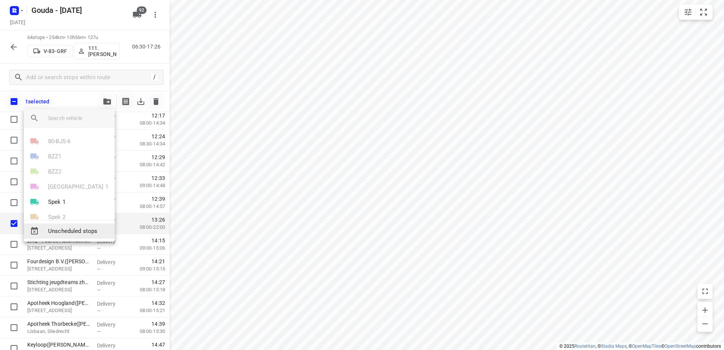
click at [81, 231] on span "Unscheduled stops" at bounding box center [78, 231] width 61 height 9
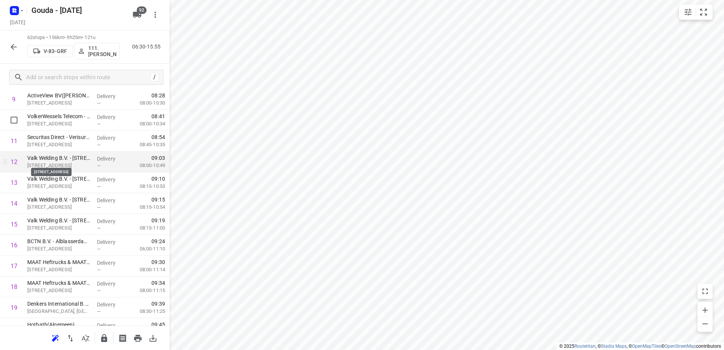
scroll to position [0, 0]
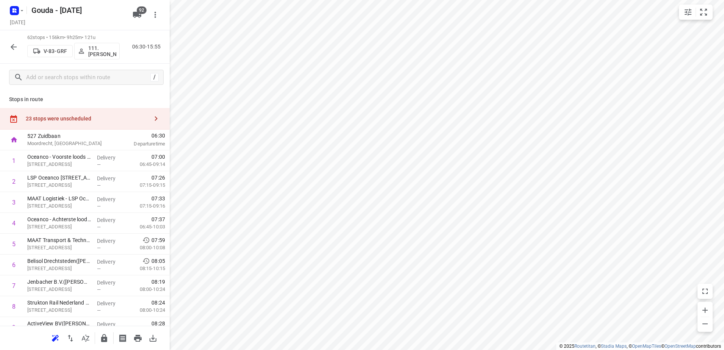
click at [13, 48] on icon "button" at bounding box center [14, 47] width 6 height 6
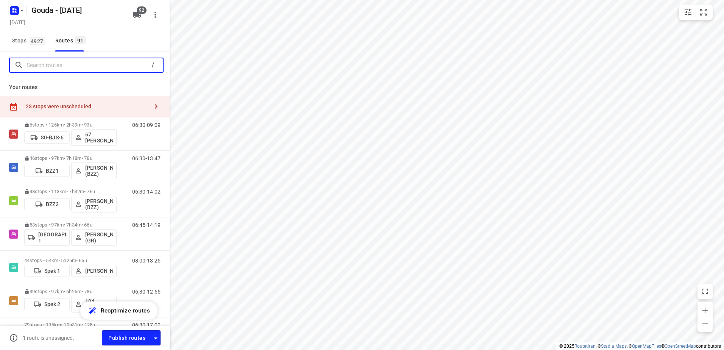
click at [70, 69] on input "Search routes" at bounding box center [87, 65] width 121 height 12
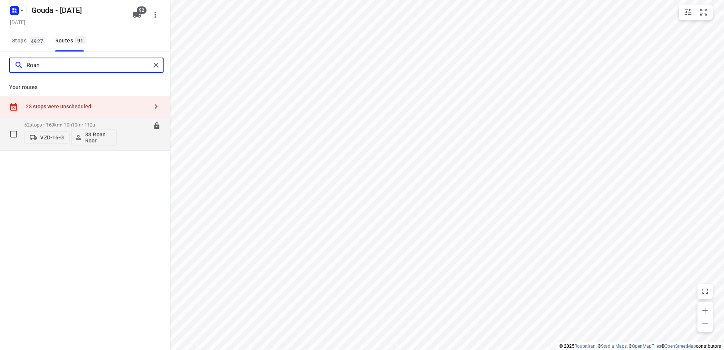
type input "Roan"
click at [104, 126] on p "62 stops • 169km • 10h10m • 112u" at bounding box center [70, 125] width 92 height 6
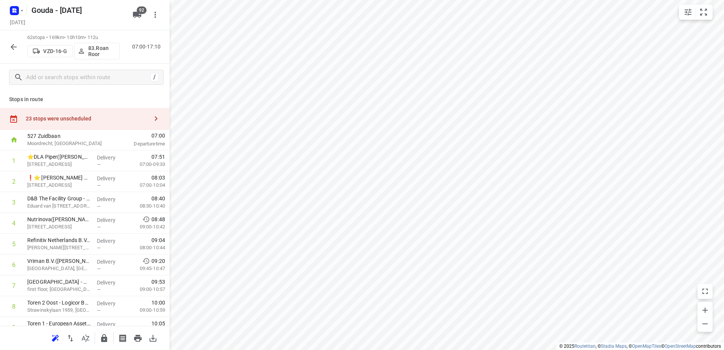
click at [9, 47] on icon "button" at bounding box center [13, 46] width 9 height 9
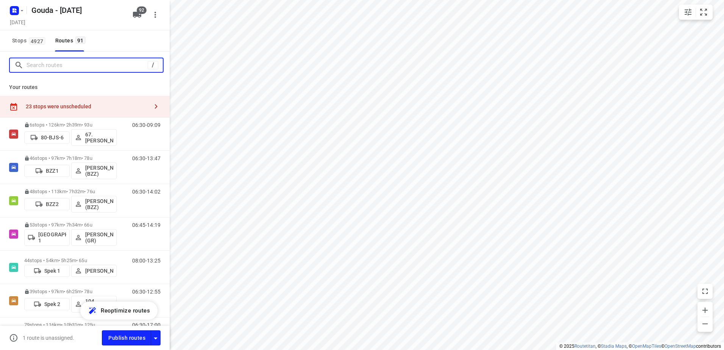
click at [124, 66] on input "Search routes" at bounding box center [87, 65] width 121 height 12
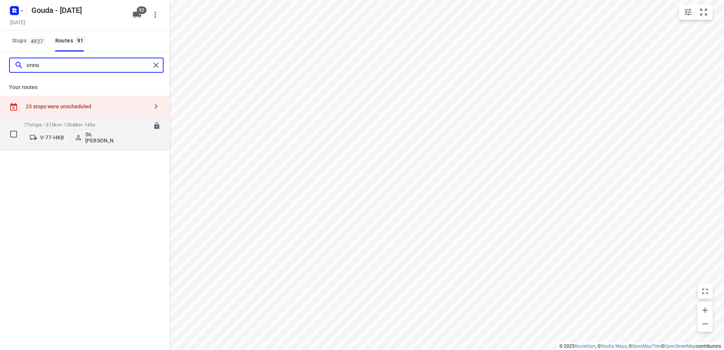
type input "onno"
click at [99, 123] on p "77 stops • 315km • 12h48m • 143u" at bounding box center [70, 125] width 92 height 6
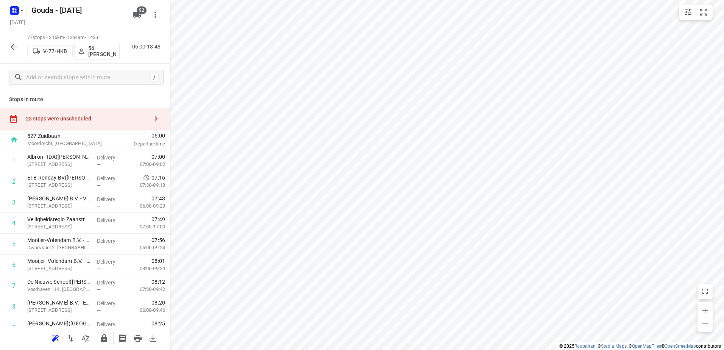
click at [17, 49] on icon "button" at bounding box center [13, 46] width 9 height 9
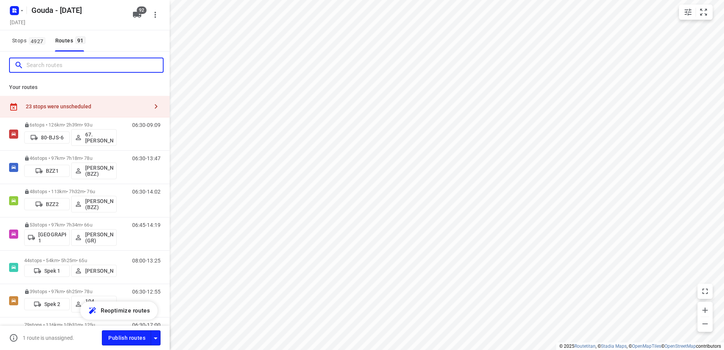
click at [65, 64] on input "Search routes" at bounding box center [95, 65] width 136 height 12
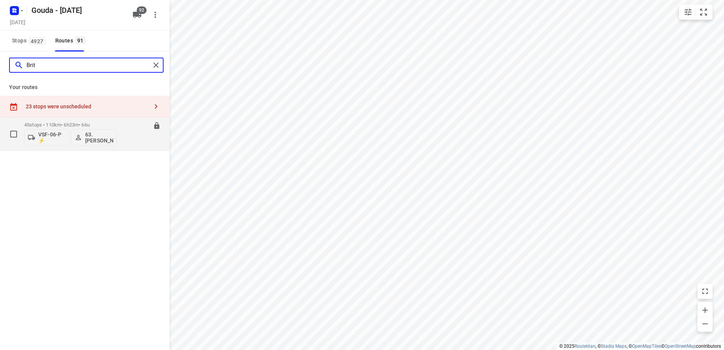
type input "Brit"
click at [96, 124] on p "45 stops • 110km • 6h23m • 66u" at bounding box center [70, 125] width 92 height 6
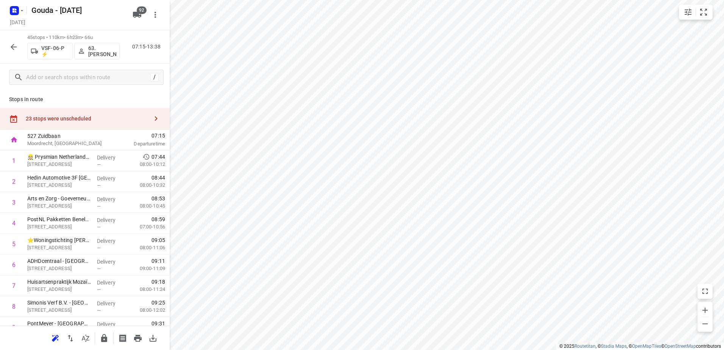
click at [16, 45] on icon "button" at bounding box center [13, 46] width 9 height 9
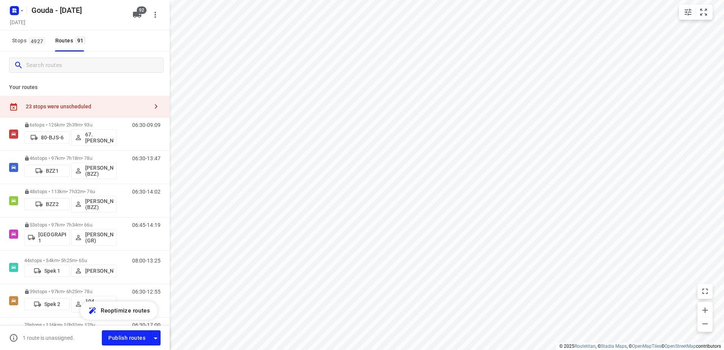
click at [67, 70] on input "Search routes" at bounding box center [94, 65] width 137 height 12
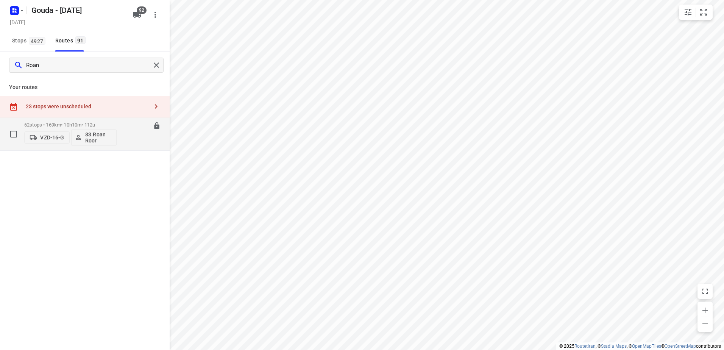
type input "Roan"
click at [58, 125] on p "62 stops • 169km • 10h10m • 112u" at bounding box center [70, 125] width 92 height 6
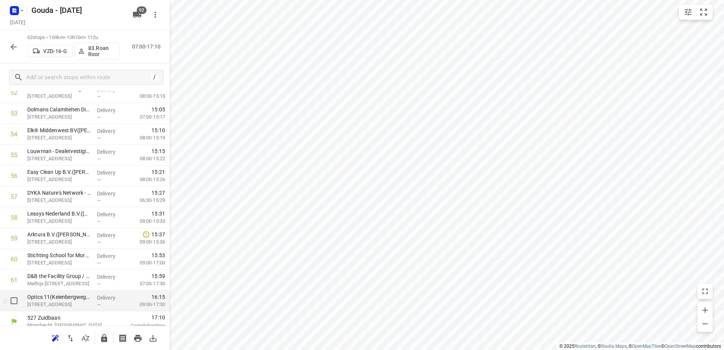
scroll to position [1137, 0]
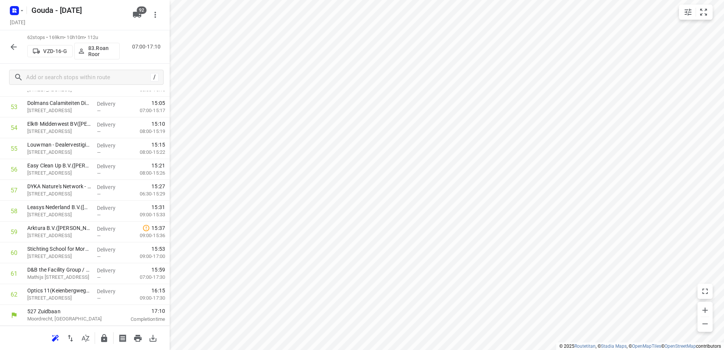
click at [16, 47] on icon "button" at bounding box center [14, 47] width 6 height 6
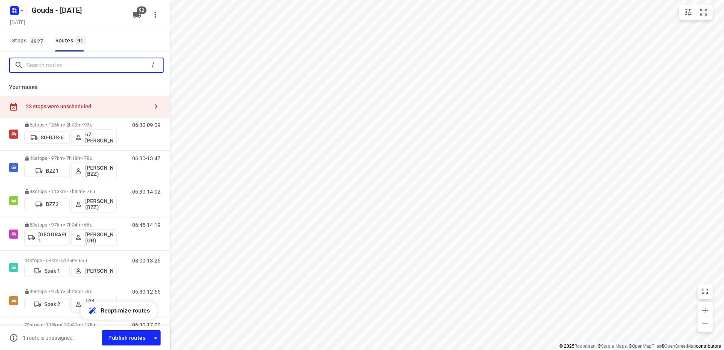
click at [83, 68] on input "Search routes" at bounding box center [87, 65] width 121 height 12
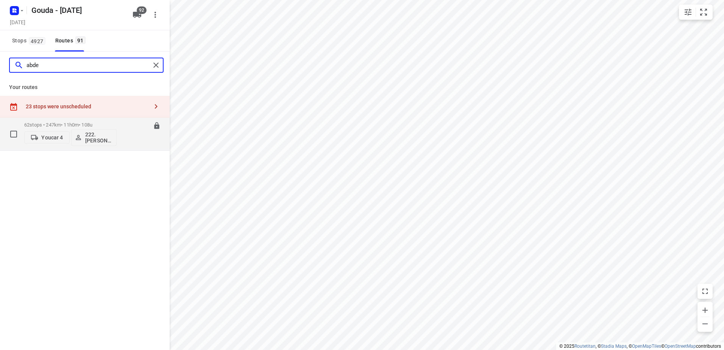
type input "abde"
click at [97, 120] on div "62 stops • 247km • 11h0m • 108u Youcar 4 222.Abdelhamid Quilhiche (ZZP)" at bounding box center [70, 133] width 92 height 31
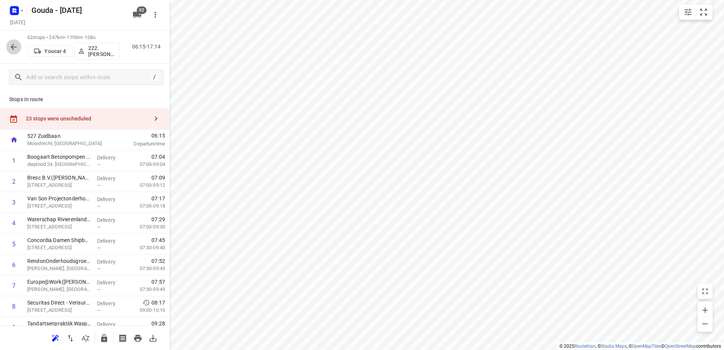
click at [14, 44] on icon "button" at bounding box center [13, 46] width 9 height 9
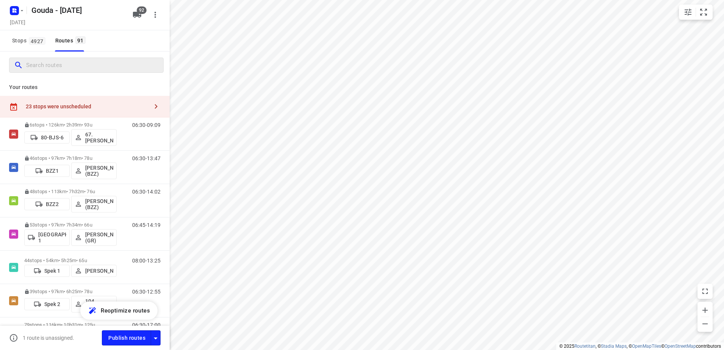
click at [72, 70] on input "Search routes" at bounding box center [94, 65] width 137 height 12
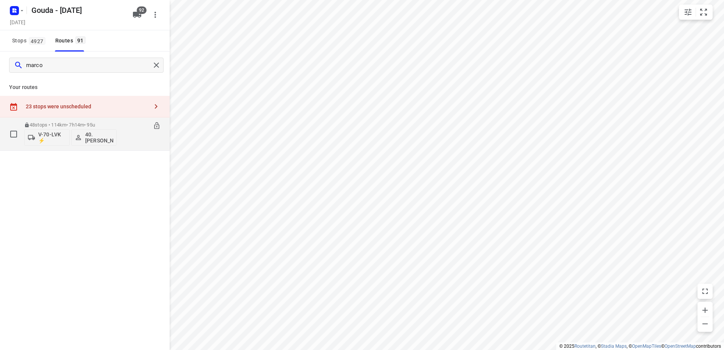
type input "marco"
click at [78, 123] on p "48 stops • 114km • 7h14m • 95u" at bounding box center [70, 125] width 92 height 6
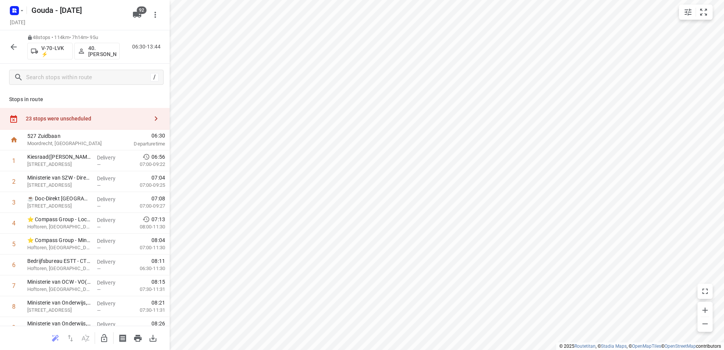
click at [357, 350] on html "i © 2025 Routetitan , © Stadia Maps , © OpenMapTiles © OpenStreetMap contributo…" at bounding box center [362, 175] width 724 height 350
click at [98, 221] on p "Delivery" at bounding box center [111, 220] width 28 height 8
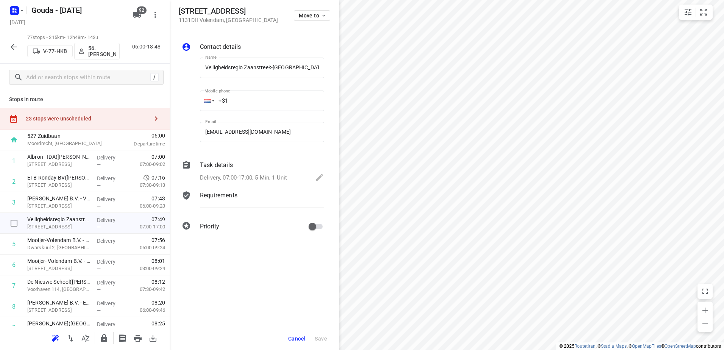
scroll to position [0, 41]
click at [251, 183] on div "Delivery, 07:00-17:00, 5 Min, 1 Unit" at bounding box center [262, 178] width 124 height 11
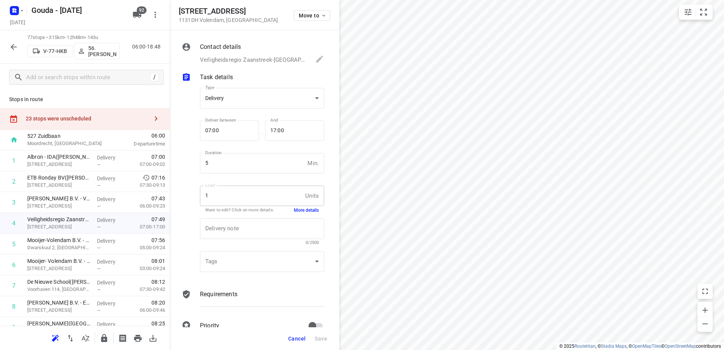
scroll to position [0, 0]
click at [87, 248] on p "Dwarskuul 2, Volendam" at bounding box center [59, 248] width 64 height 8
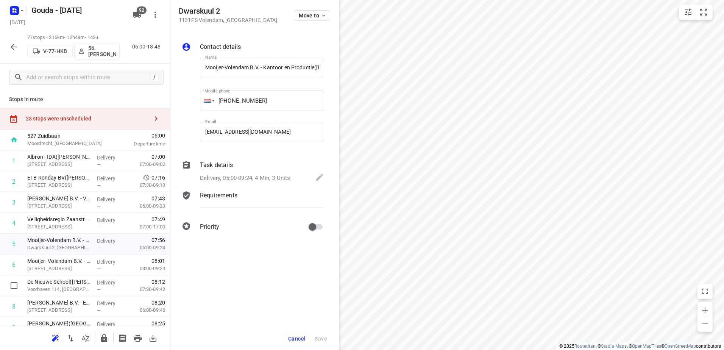
scroll to position [0, 24]
click at [280, 181] on p "Delivery, 05:00-09:24, 4 Min, 3 Units" at bounding box center [245, 177] width 90 height 9
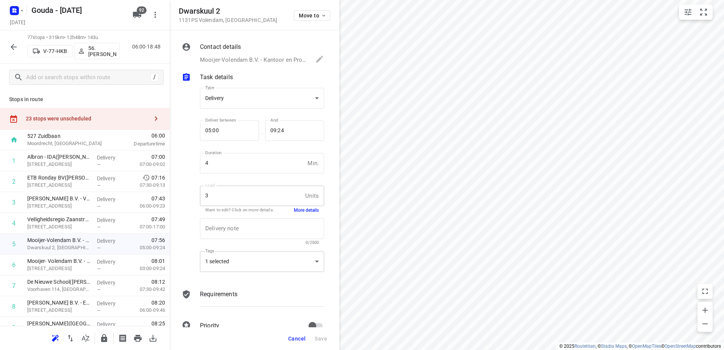
click at [295, 263] on div "1 selected" at bounding box center [262, 261] width 124 height 21
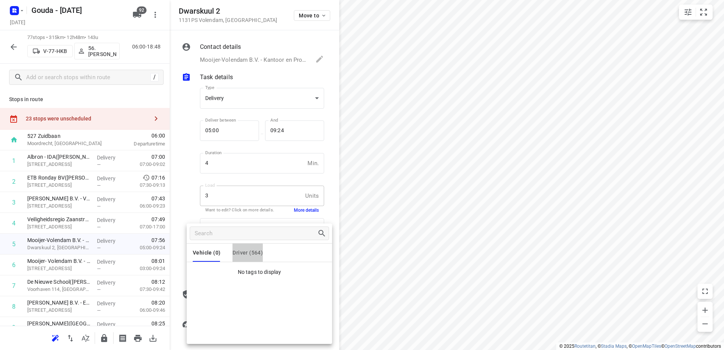
click at [243, 250] on span "Driver (564)" at bounding box center [248, 253] width 30 height 6
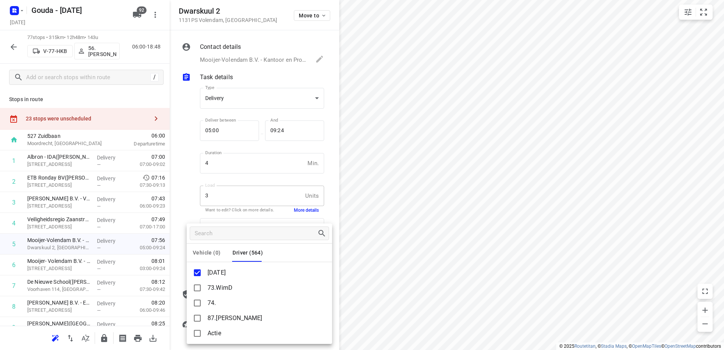
click at [442, 257] on div at bounding box center [362, 175] width 724 height 350
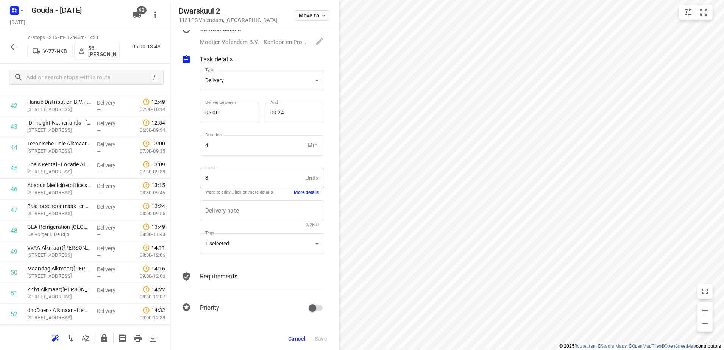
scroll to position [1174, 0]
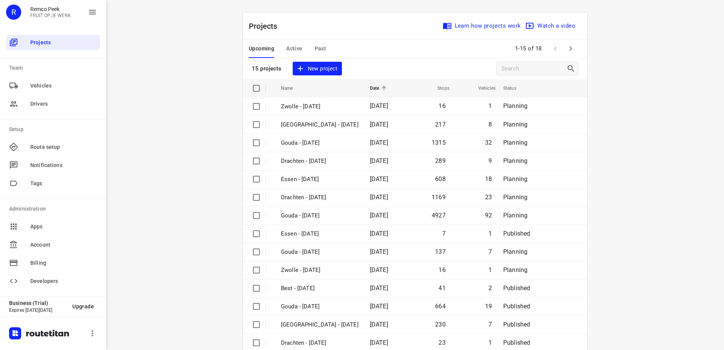
click at [310, 44] on div "Upcoming Active Past" at bounding box center [293, 49] width 89 height 18
click at [315, 47] on span "Past" at bounding box center [321, 48] width 12 height 9
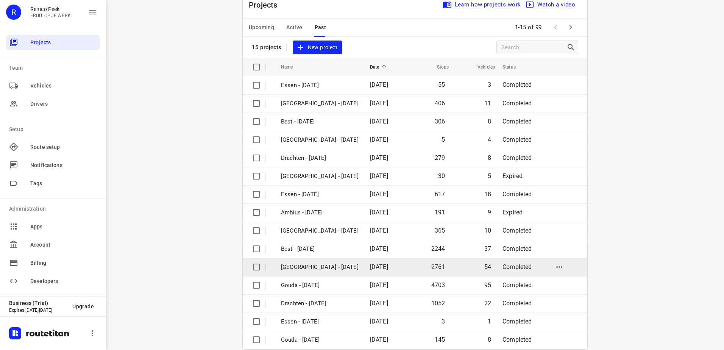
scroll to position [33, 0]
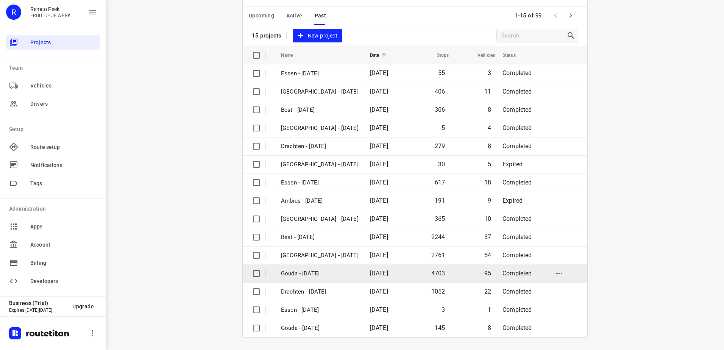
click at [361, 274] on td "Gouda - [DATE]" at bounding box center [318, 273] width 91 height 18
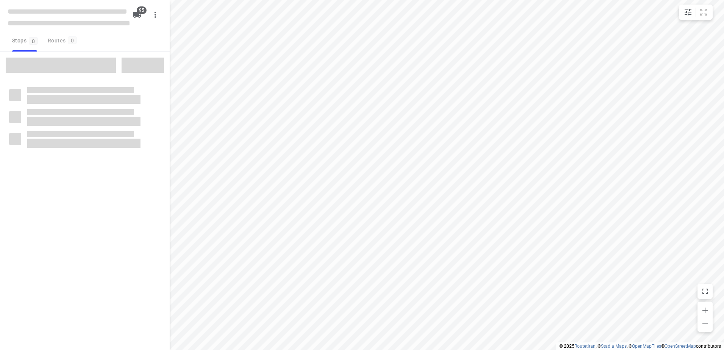
type input "distance"
checkbox input "true"
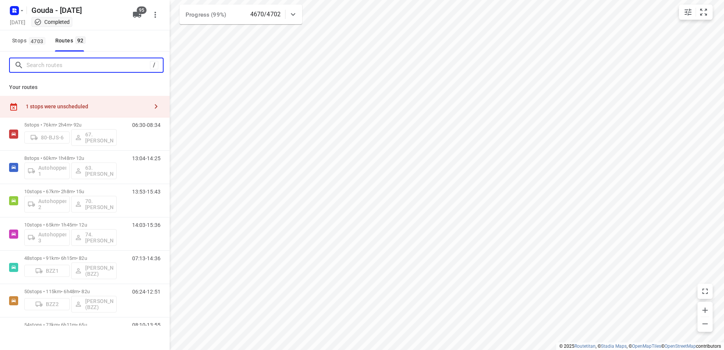
click at [49, 62] on input "Search routes" at bounding box center [88, 65] width 123 height 12
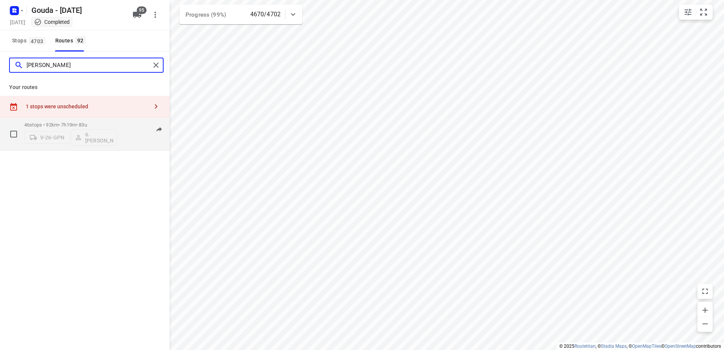
type input "[PERSON_NAME]"
click at [82, 127] on p "46 stops • 92km • 7h19m • 83u" at bounding box center [70, 125] width 92 height 6
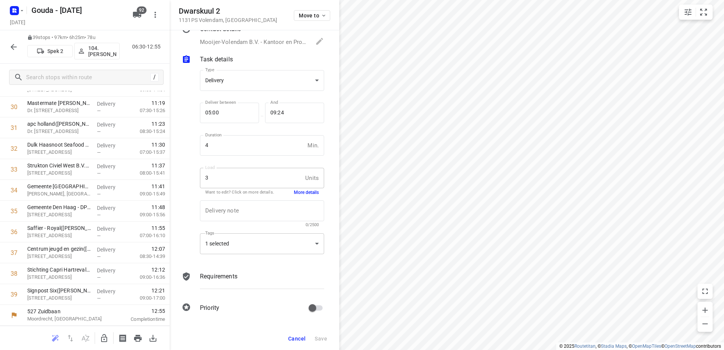
scroll to position [658, 0]
click at [11, 40] on button "button" at bounding box center [13, 46] width 15 height 15
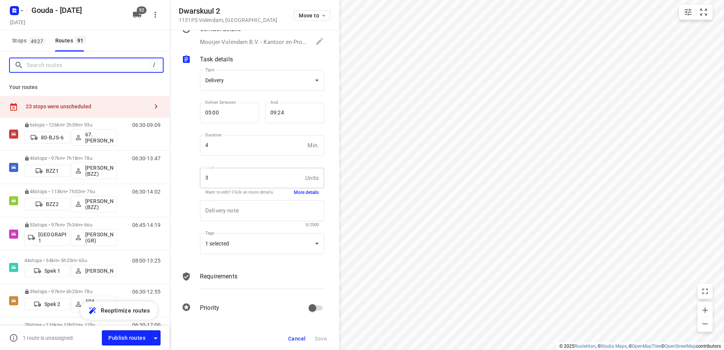
click at [69, 68] on input "Search routes" at bounding box center [88, 65] width 123 height 12
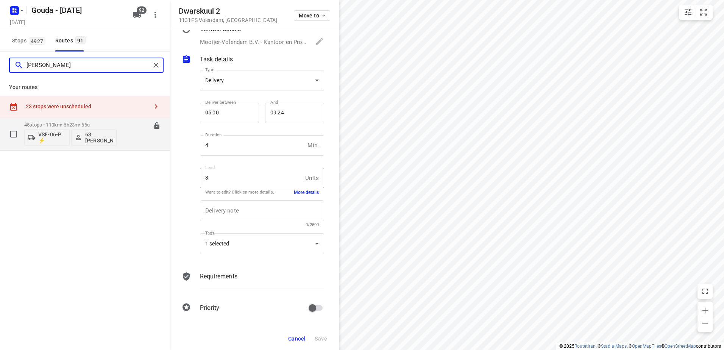
type input "Britt"
click at [89, 120] on div "45 stops • 110km • 6h23m • 66u VSF-06-P ⚡ 63.Britt Nederlof" at bounding box center [70, 133] width 92 height 31
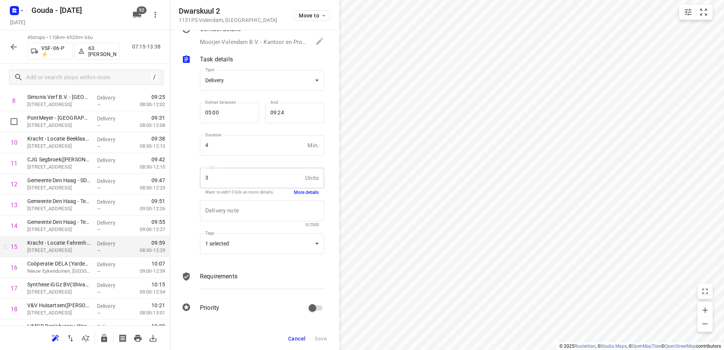
scroll to position [227, 0]
click at [3, 44] on div "45 stops • 110km • 6h23m • 66u VSF-06-P ⚡ 63.Britt Nederlof 07:15-13:38" at bounding box center [85, 46] width 170 height 33
click at [10, 45] on icon "button" at bounding box center [13, 46] width 9 height 9
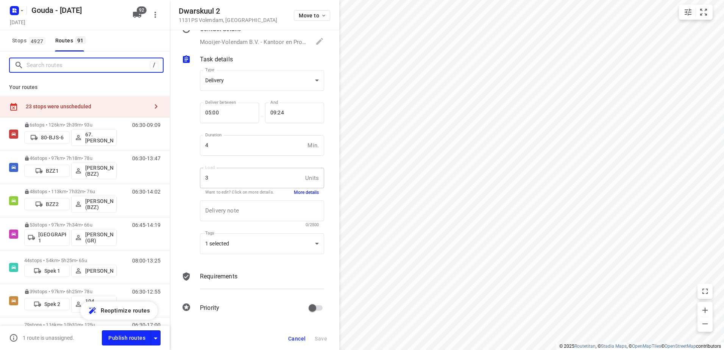
click at [66, 64] on input "Search routes" at bounding box center [88, 65] width 123 height 12
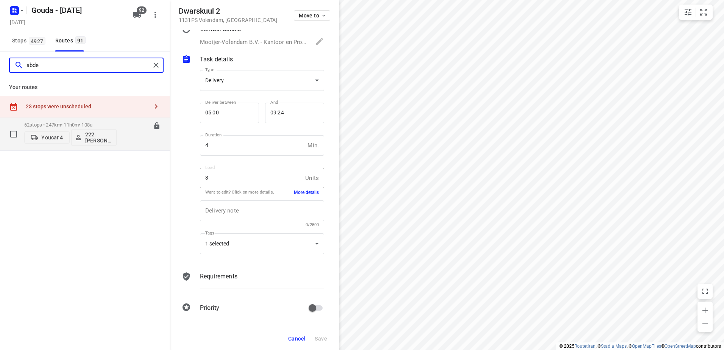
type input "abde"
click at [94, 123] on p "62 stops • 247km • 11h0m • 108u" at bounding box center [70, 125] width 92 height 6
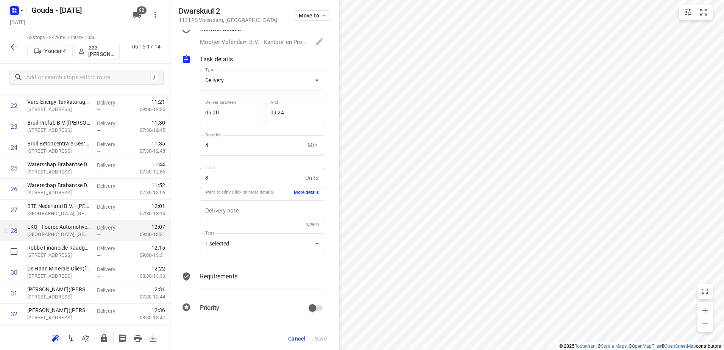
scroll to position [493, 0]
click at [487, 350] on html "i © 2025 Routetitan , © Stadia Maps , © OpenMapTiles © OpenStreetMap contributo…" at bounding box center [362, 175] width 724 height 350
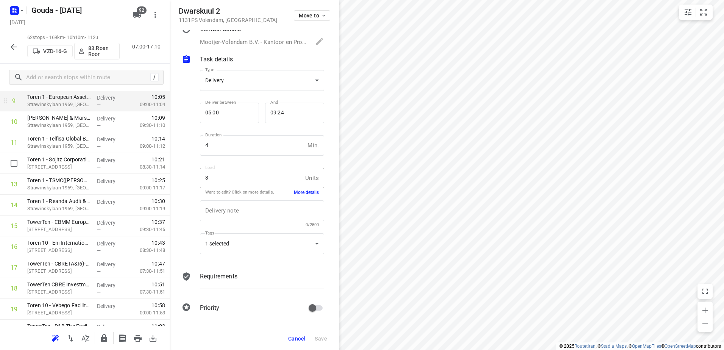
scroll to position [228, 0]
click at [17, 48] on icon "button" at bounding box center [13, 46] width 9 height 9
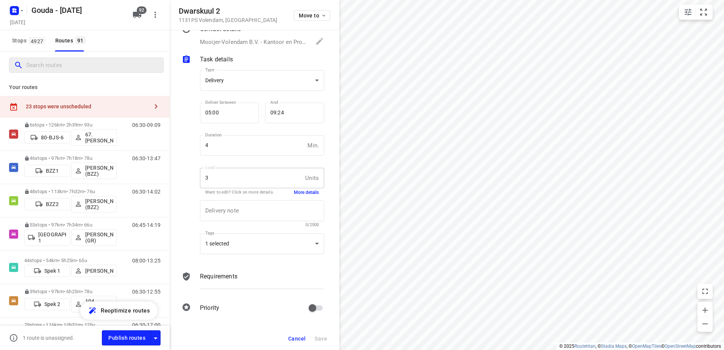
click at [67, 70] on input "Search routes" at bounding box center [94, 65] width 137 height 12
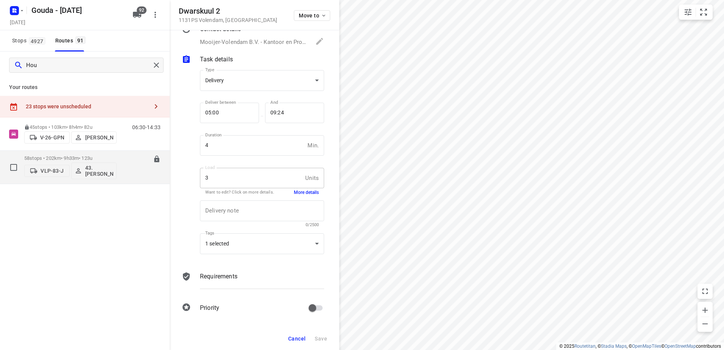
type input "Hou"
click at [84, 159] on p "58 stops • 202km • 9h33m • 123u" at bounding box center [70, 158] width 92 height 6
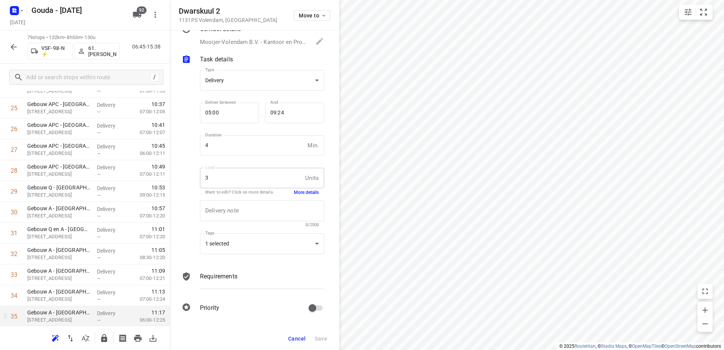
scroll to position [682, 0]
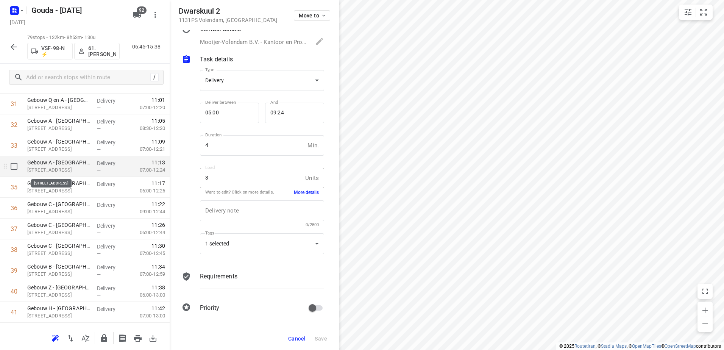
click at [76, 172] on p "[STREET_ADDRESS]" at bounding box center [59, 170] width 64 height 8
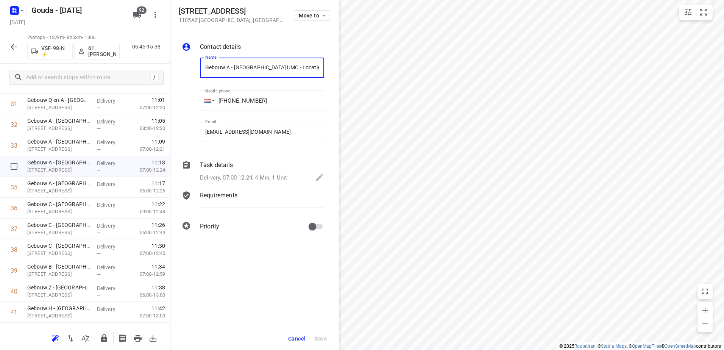
scroll to position [0, 81]
click at [277, 180] on p "Delivery, 07:00-12:24, 4 Min, 1 Unit" at bounding box center [243, 177] width 87 height 9
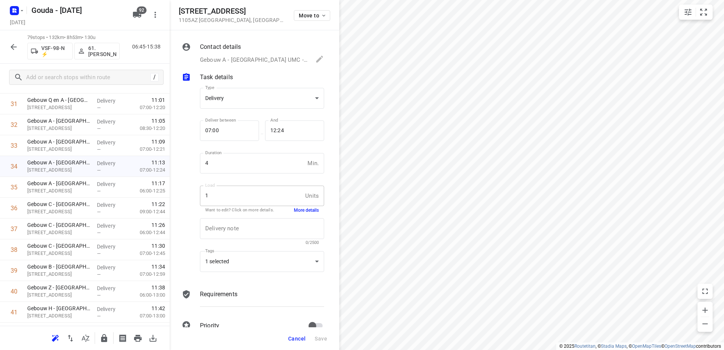
click at [268, 58] on p "Gebouw A - Amsterdam UMC - Locatie AMC - Afdeling Serviceteam(Alissa Kroon), +3…" at bounding box center [254, 60] width 108 height 9
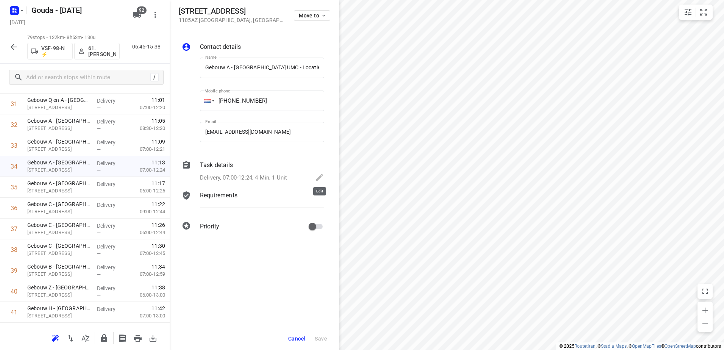
click at [318, 181] on icon at bounding box center [319, 177] width 9 height 9
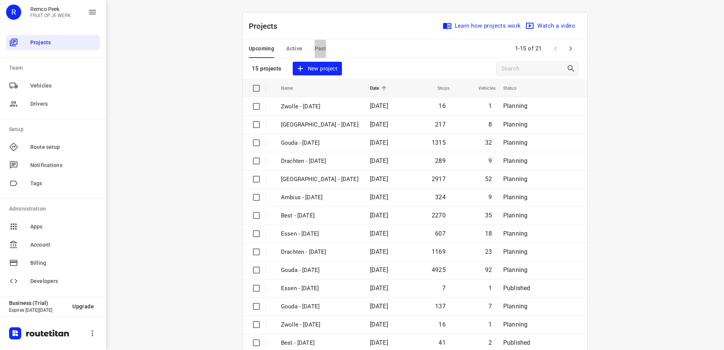
click at [315, 44] on button "Past" at bounding box center [321, 49] width 12 height 18
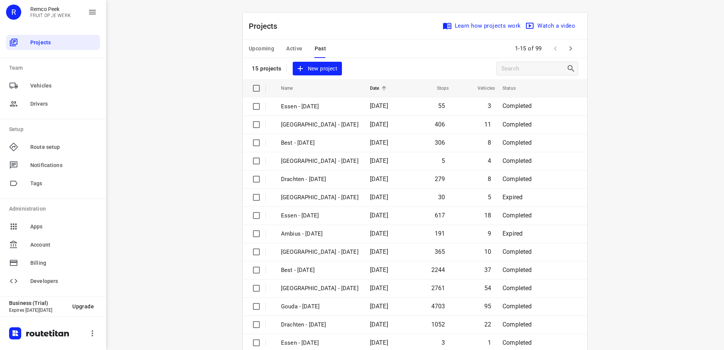
click at [292, 45] on span "Active" at bounding box center [294, 48] width 16 height 9
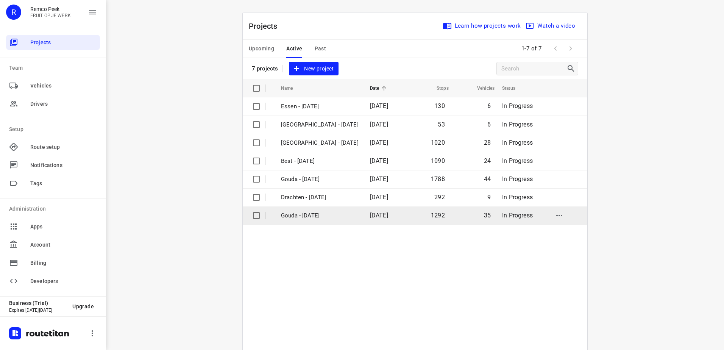
click at [319, 212] on p "Gouda - [DATE]" at bounding box center [320, 215] width 78 height 9
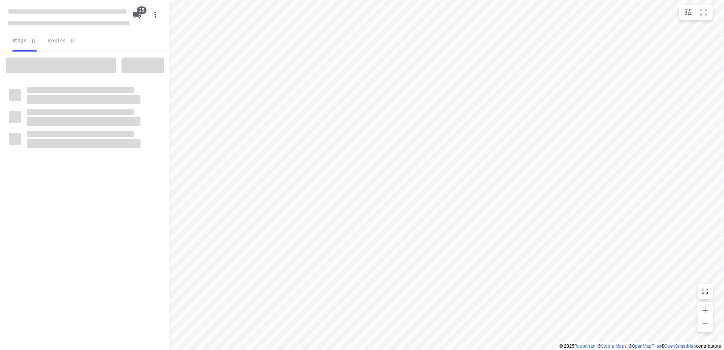
type input "distance"
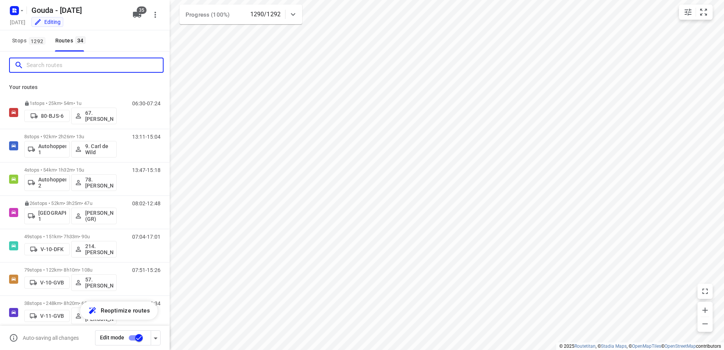
click at [104, 64] on input "Search routes" at bounding box center [95, 65] width 136 height 12
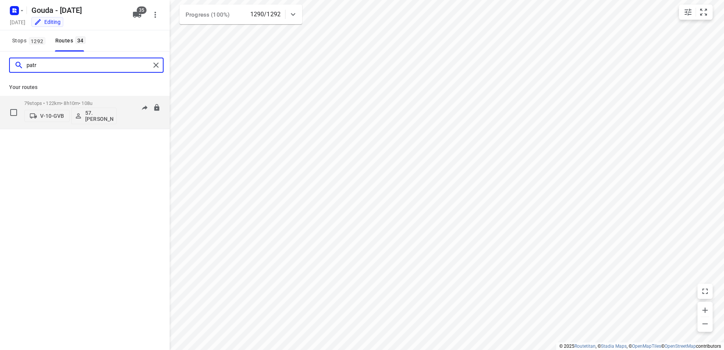
type input "patr"
click at [47, 104] on p "79 stops • 122km • 8h10m • 108u" at bounding box center [70, 103] width 92 height 6
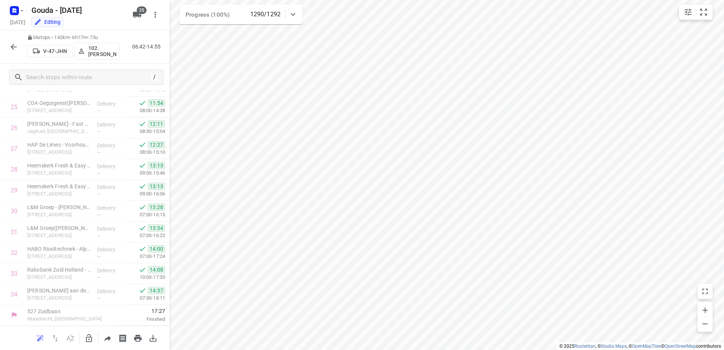
scroll to position [532, 0]
click at [601, 0] on html "i © 2025 Routetitan , © Stadia Maps , © OpenMapTiles © OpenStreetMap contributo…" at bounding box center [362, 175] width 724 height 350
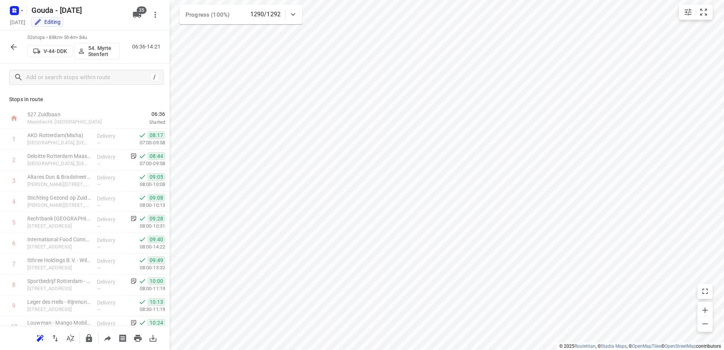
click at [472, 350] on html "i © 2025 Routetitan , © Stadia Maps , © OpenMapTiles © OpenStreetMap contributo…" at bounding box center [362, 175] width 724 height 350
click at [16, 7] on rect "button" at bounding box center [14, 10] width 9 height 9
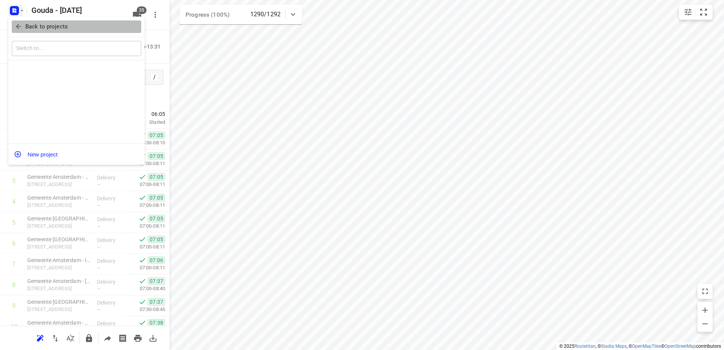
click at [22, 25] on span "Back to projects" at bounding box center [76, 26] width 123 height 9
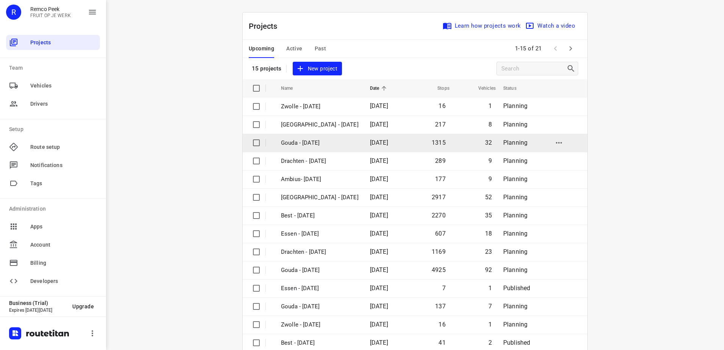
click at [380, 145] on span "[DATE]" at bounding box center [379, 142] width 18 height 7
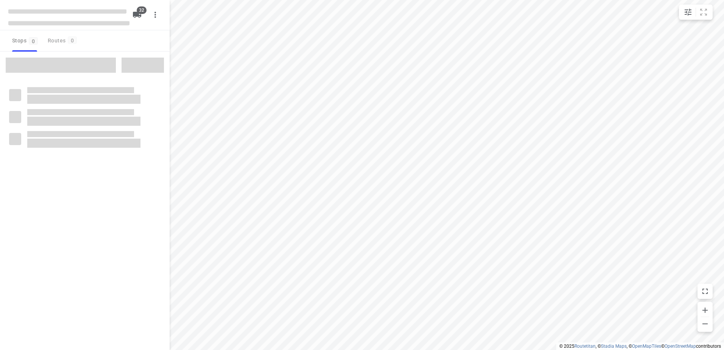
checkbox input "true"
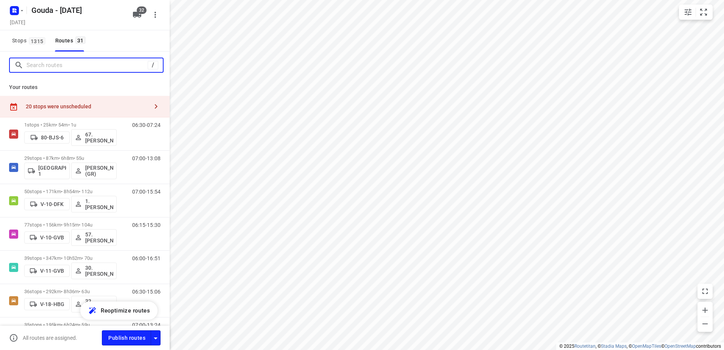
click at [71, 65] on input "Search routes" at bounding box center [87, 65] width 121 height 12
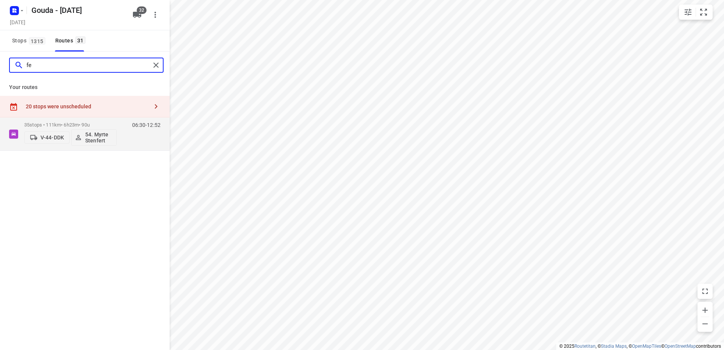
type input "f"
type input "arno"
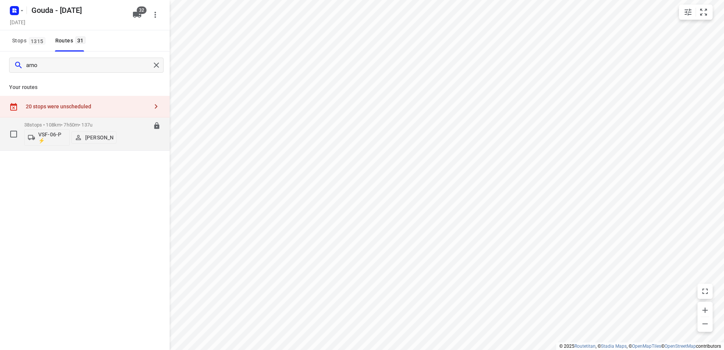
click at [97, 138] on p "[PERSON_NAME]" at bounding box center [99, 137] width 28 height 6
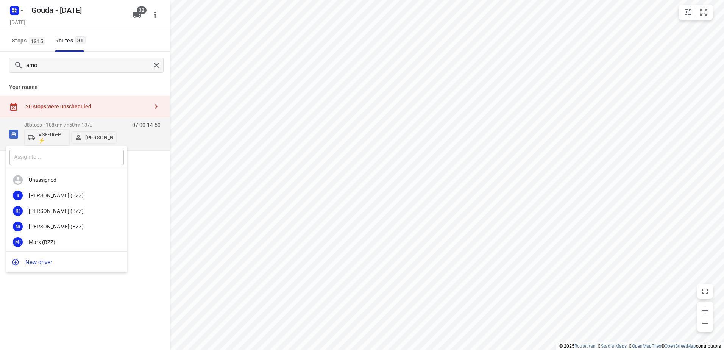
click at [64, 164] on input "text" at bounding box center [66, 158] width 114 height 16
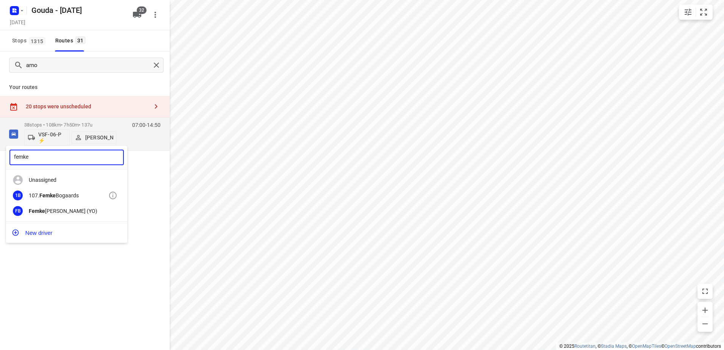
type input "femke"
click at [35, 200] on div "1B 107. [PERSON_NAME]" at bounding box center [66, 196] width 121 height 16
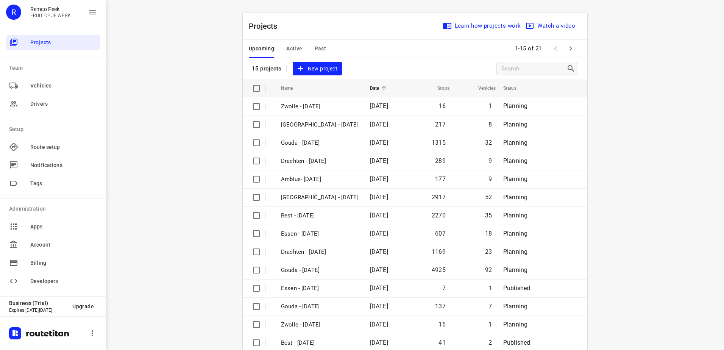
click at [315, 46] on span "Past" at bounding box center [321, 48] width 12 height 9
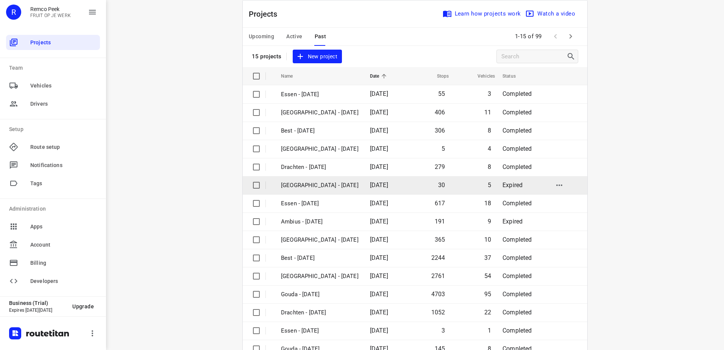
scroll to position [33, 0]
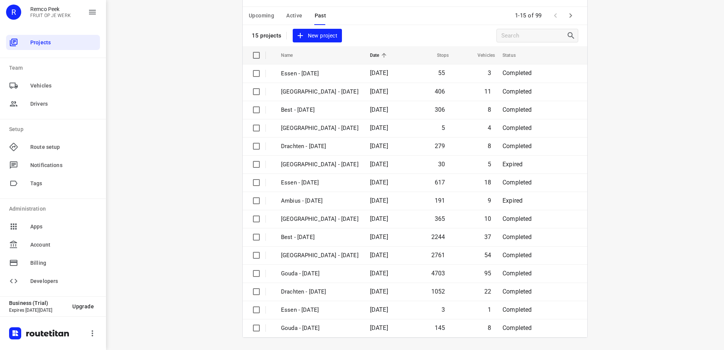
click at [566, 17] on icon "button" at bounding box center [570, 15] width 9 height 9
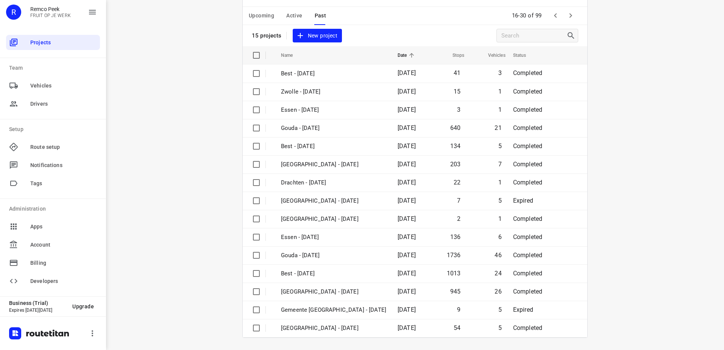
click at [574, 9] on span at bounding box center [570, 15] width 15 height 15
click at [569, 18] on icon "button" at bounding box center [570, 15] width 9 height 9
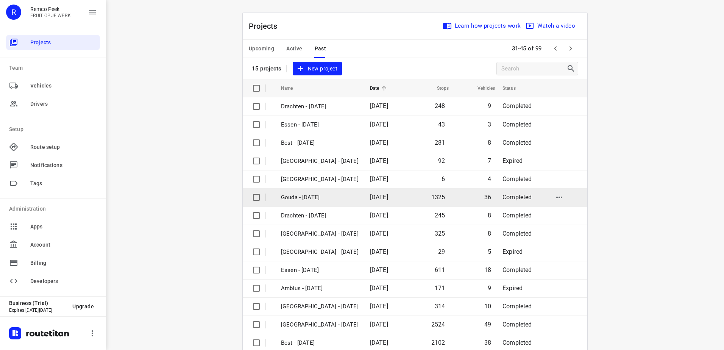
click at [363, 201] on td "Gouda - [DATE]" at bounding box center [318, 197] width 91 height 18
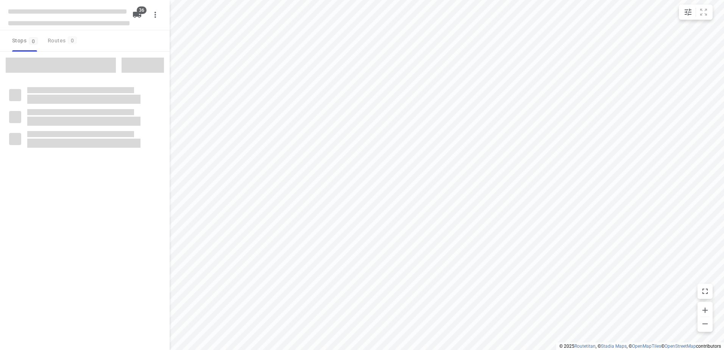
type input "distance"
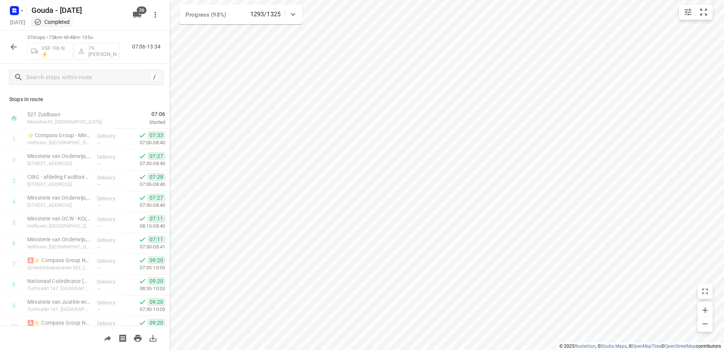
click at [290, 350] on html "i © 2025 Routetitan , © Stadia Maps , © OpenMapTiles © OpenStreetMap contributo…" at bounding box center [362, 175] width 724 height 350
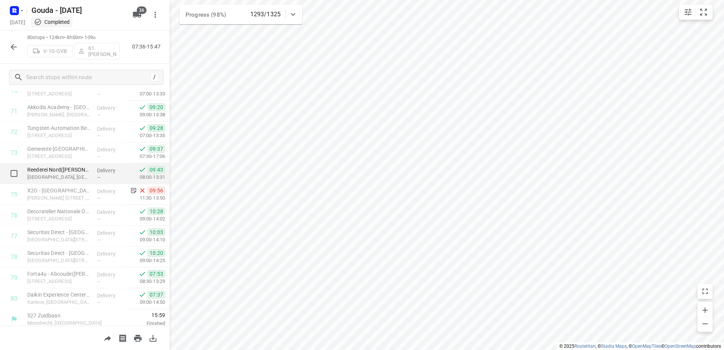
scroll to position [1491, 0]
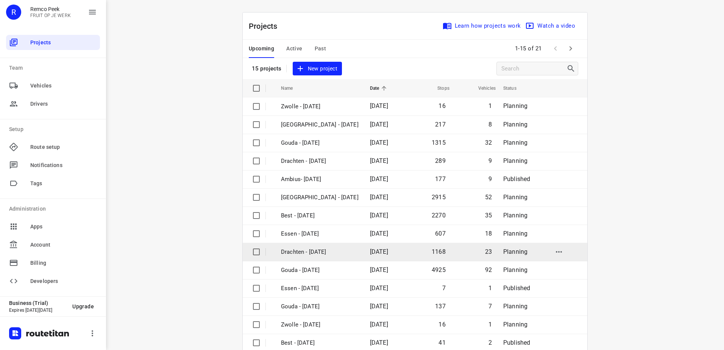
scroll to position [33, 0]
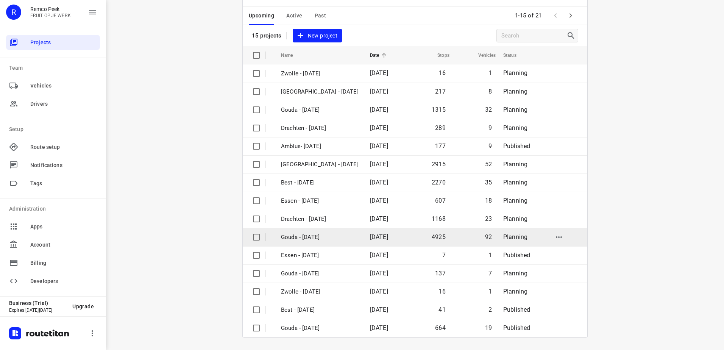
click at [335, 241] on p "Gouda - [DATE]" at bounding box center [320, 237] width 78 height 9
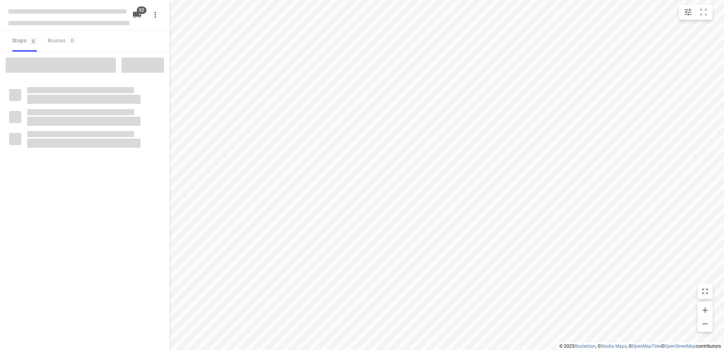
type input "distance"
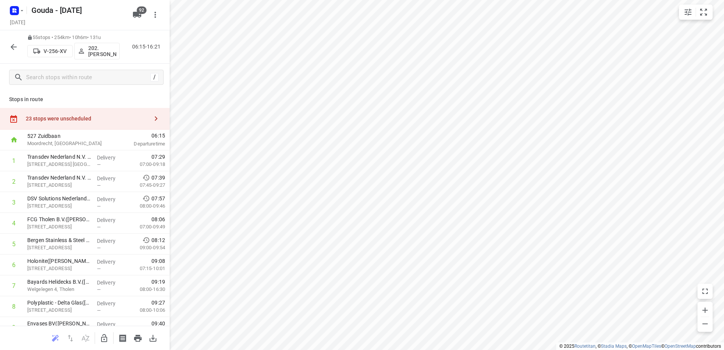
click at [15, 48] on icon "button" at bounding box center [13, 46] width 9 height 9
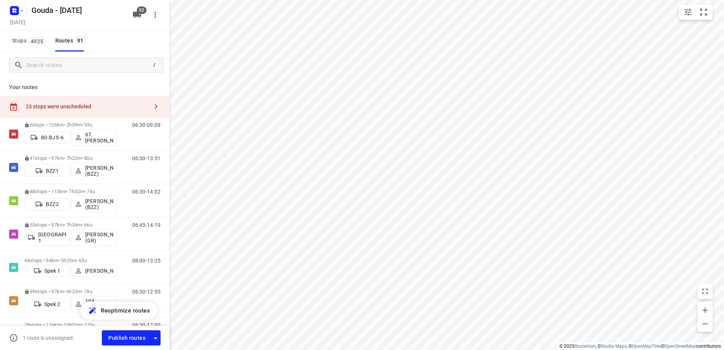
click at [79, 75] on div "/" at bounding box center [85, 65] width 170 height 27
click at [118, 67] on input "Search routes" at bounding box center [95, 65] width 136 height 12
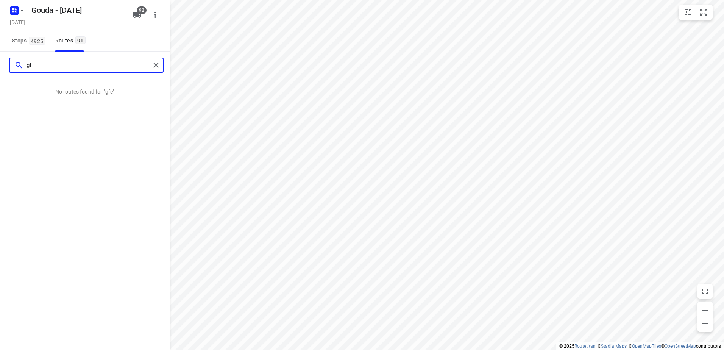
type input "g"
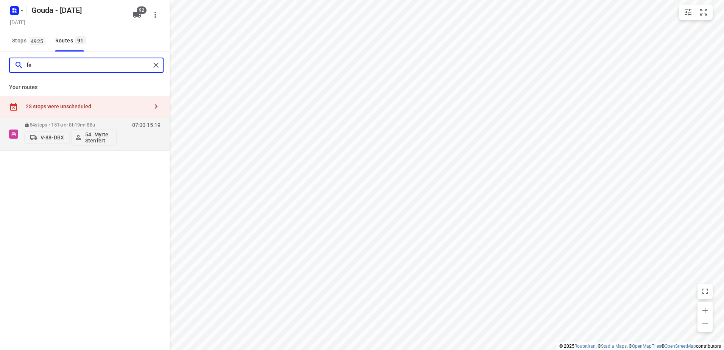
type input "f"
type input "alic"
click at [94, 122] on div "61 stops • 185km • 9h35m • 88u V-46-JHN 22.Alicia Kramer" at bounding box center [70, 133] width 92 height 31
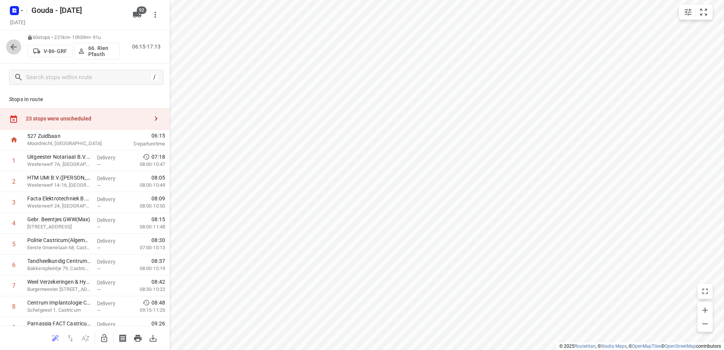
click at [14, 46] on icon "button" at bounding box center [13, 46] width 9 height 9
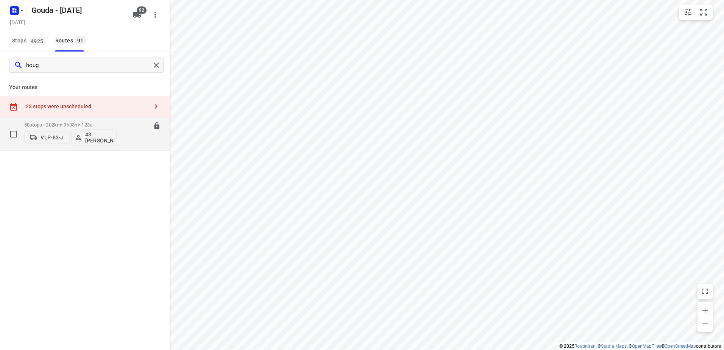
type input "houg"
click at [99, 120] on div "58 stops • 202km • 9h33m • 123u VLP-83-J 43.Bryan Hougardy" at bounding box center [70, 133] width 92 height 31
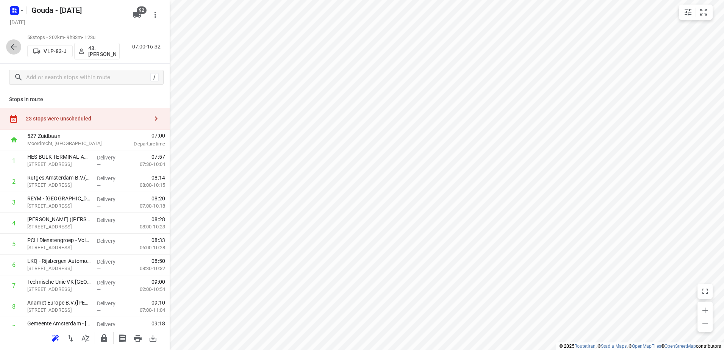
click at [14, 52] on button "button" at bounding box center [13, 46] width 15 height 15
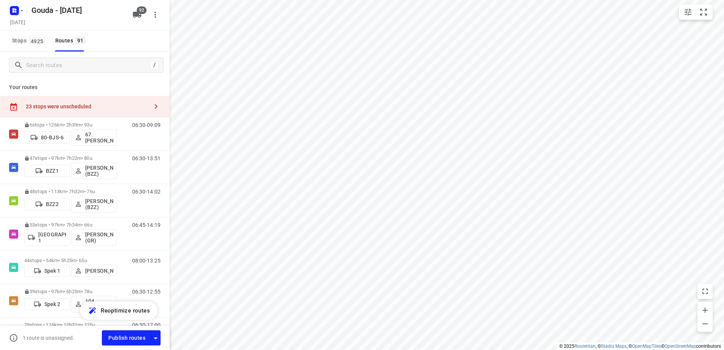
click at [55, 72] on div "/" at bounding box center [86, 65] width 155 height 15
click at [56, 69] on input "Search routes" at bounding box center [87, 65] width 121 height 12
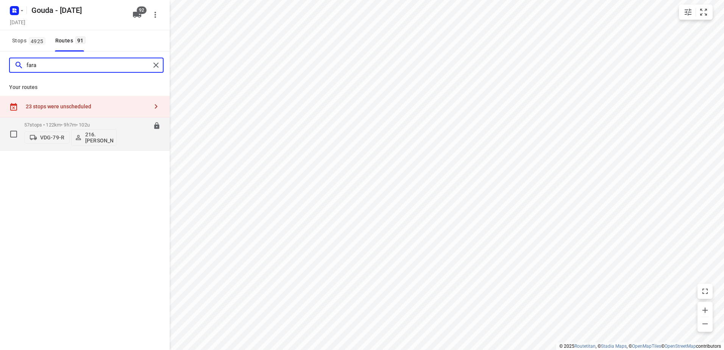
type input "fara"
click at [83, 124] on p "57 stops • 122km • 9h7m • 102u" at bounding box center [70, 125] width 92 height 6
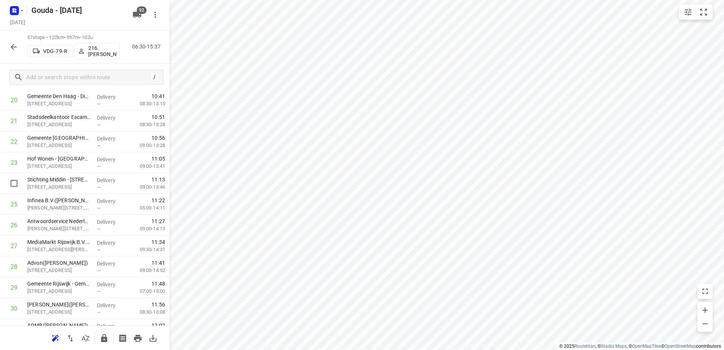
scroll to position [492, 0]
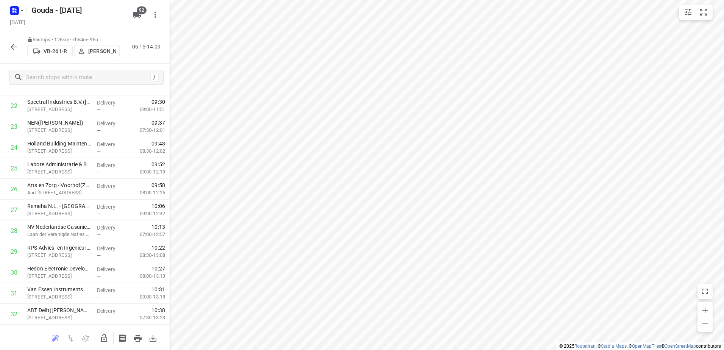
click at [15, 48] on icon "button" at bounding box center [13, 46] width 9 height 9
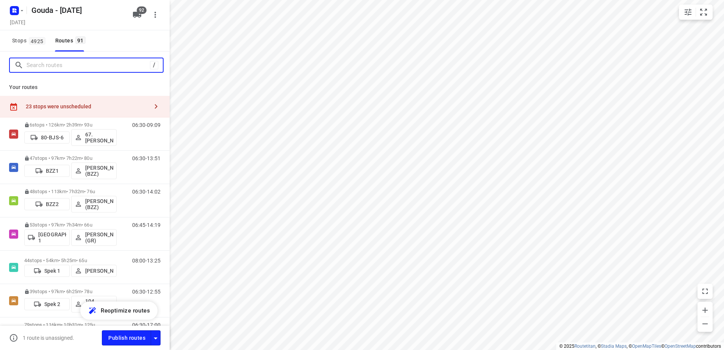
click at [60, 67] on input "Search routes" at bounding box center [88, 65] width 123 height 12
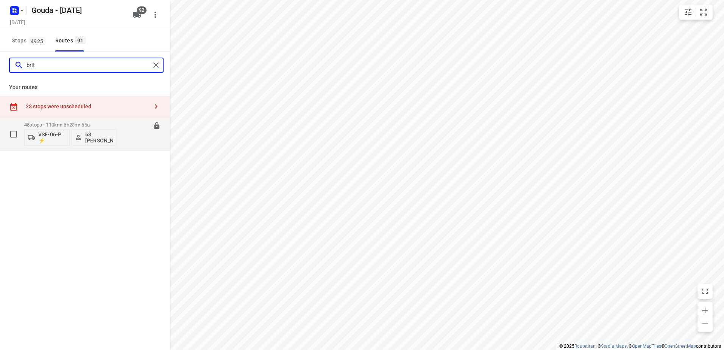
type input "brit"
click at [49, 123] on p "45 stops • 110km • 6h23m • 66u" at bounding box center [70, 125] width 92 height 6
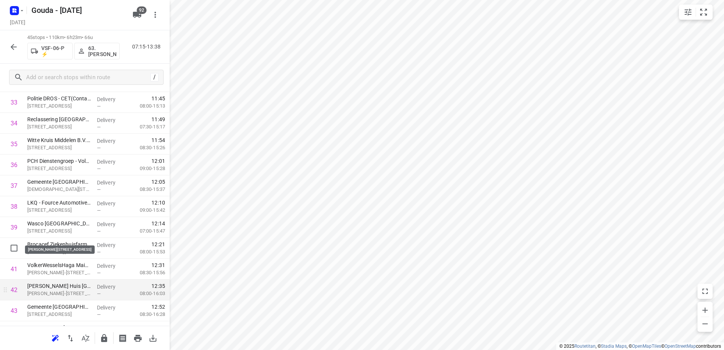
scroll to position [783, 0]
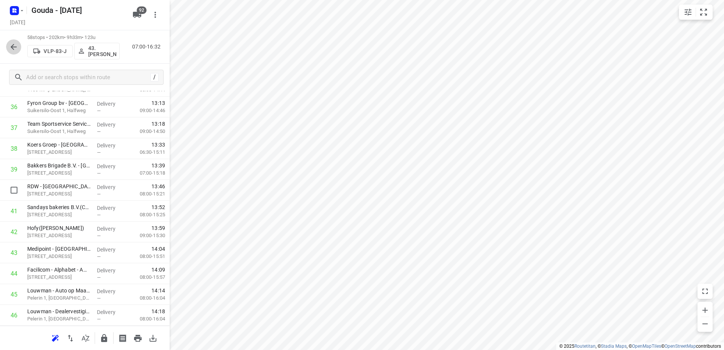
click at [13, 44] on icon "button" at bounding box center [13, 46] width 9 height 9
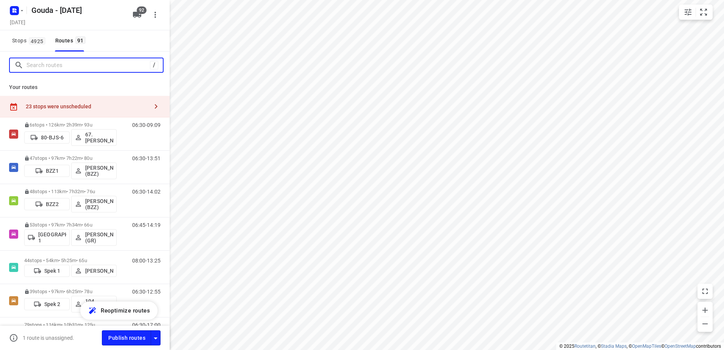
click at [83, 60] on input "Search routes" at bounding box center [88, 65] width 123 height 12
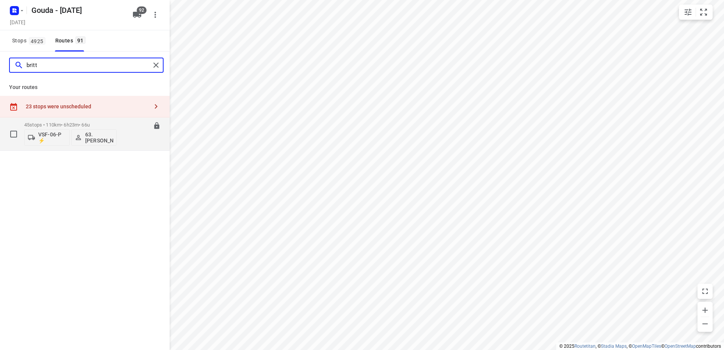
type input "britt"
click at [91, 121] on div "45 stops • 110km • 6h23m • 66u VSF-06-P ⚡ 63.Britt Nederlof" at bounding box center [70, 133] width 92 height 31
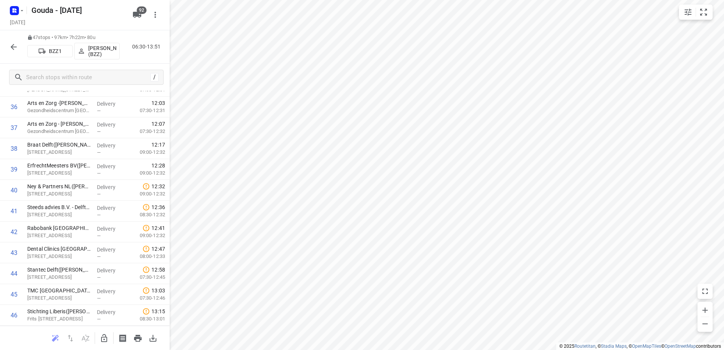
click at [12, 48] on icon "button" at bounding box center [13, 46] width 9 height 9
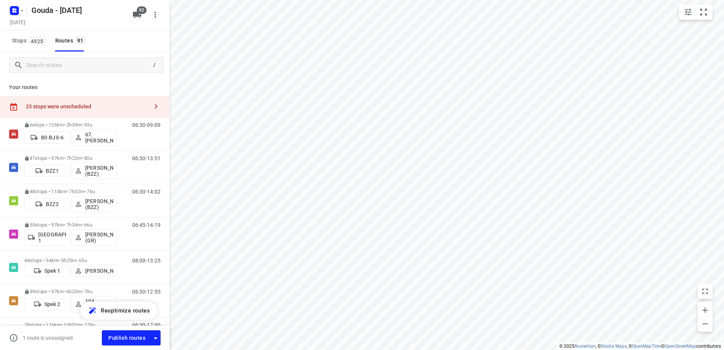
click at [61, 76] on div "/" at bounding box center [85, 65] width 170 height 27
click at [68, 61] on input "Search routes" at bounding box center [95, 65] width 136 height 12
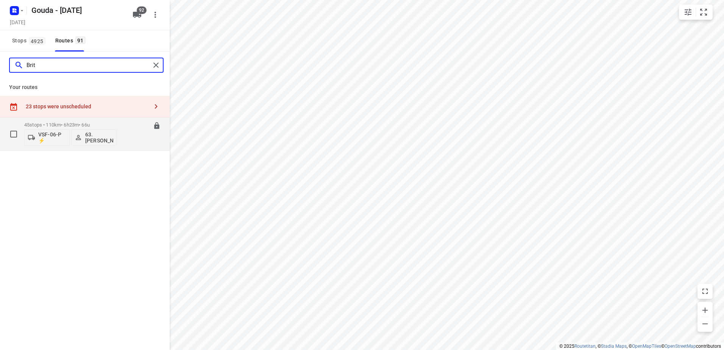
type input "Brit"
click at [86, 128] on div "VSF-06-P ⚡ 63.Britt Nederlof" at bounding box center [70, 137] width 92 height 18
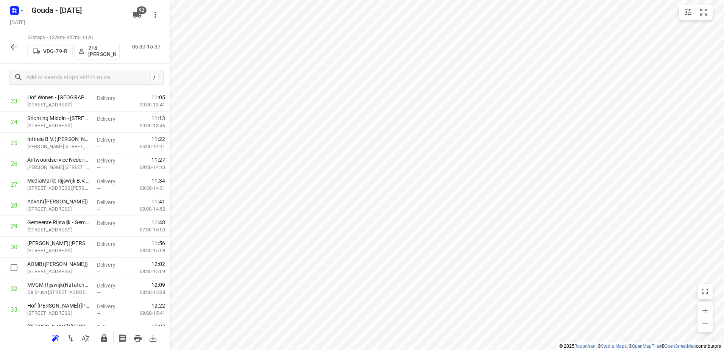
scroll to position [707, 0]
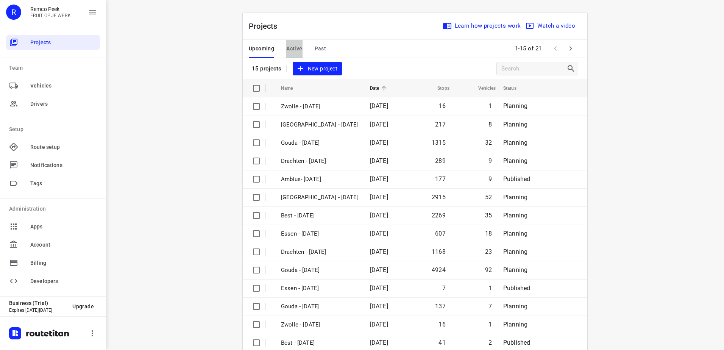
click at [294, 49] on span "Active" at bounding box center [294, 48] width 16 height 9
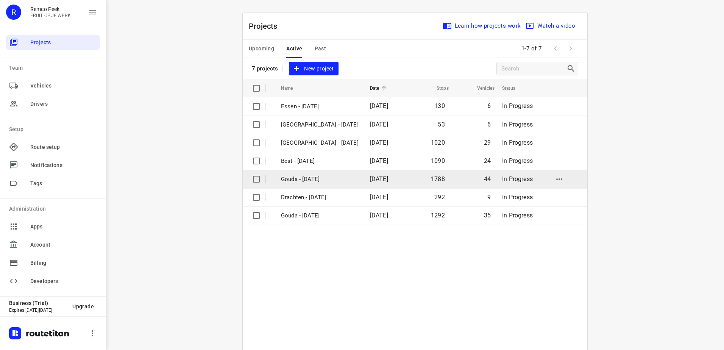
click at [318, 178] on p "Gouda - [DATE]" at bounding box center [320, 179] width 78 height 9
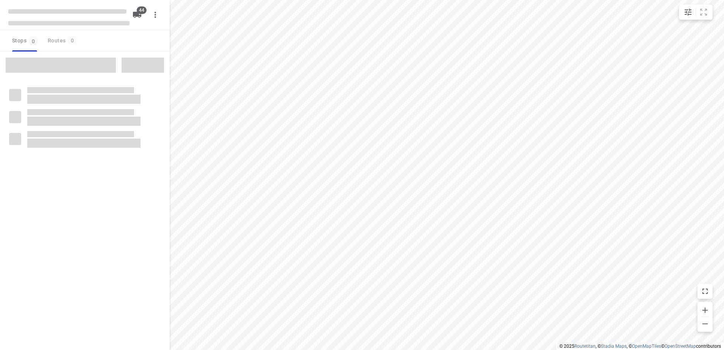
click at [89, 62] on span at bounding box center [61, 65] width 110 height 15
type input "distance"
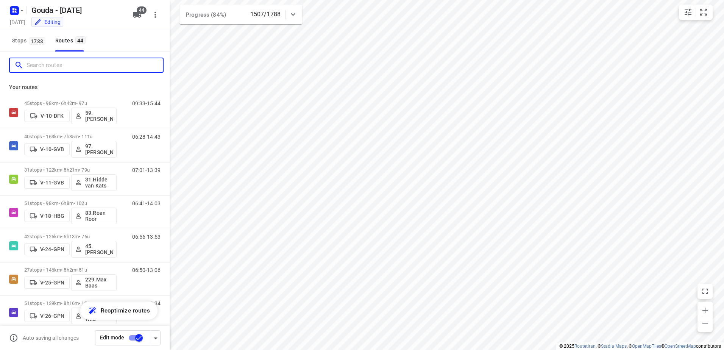
click at [62, 63] on input "Search routes" at bounding box center [95, 65] width 136 height 12
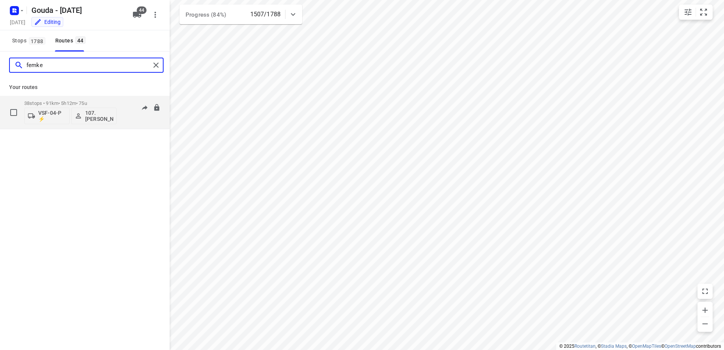
type input "femke"
click at [82, 103] on p "38 stops • 91km • 5h12m • 75u" at bounding box center [70, 103] width 92 height 6
